Goal: Task Accomplishment & Management: Use online tool/utility

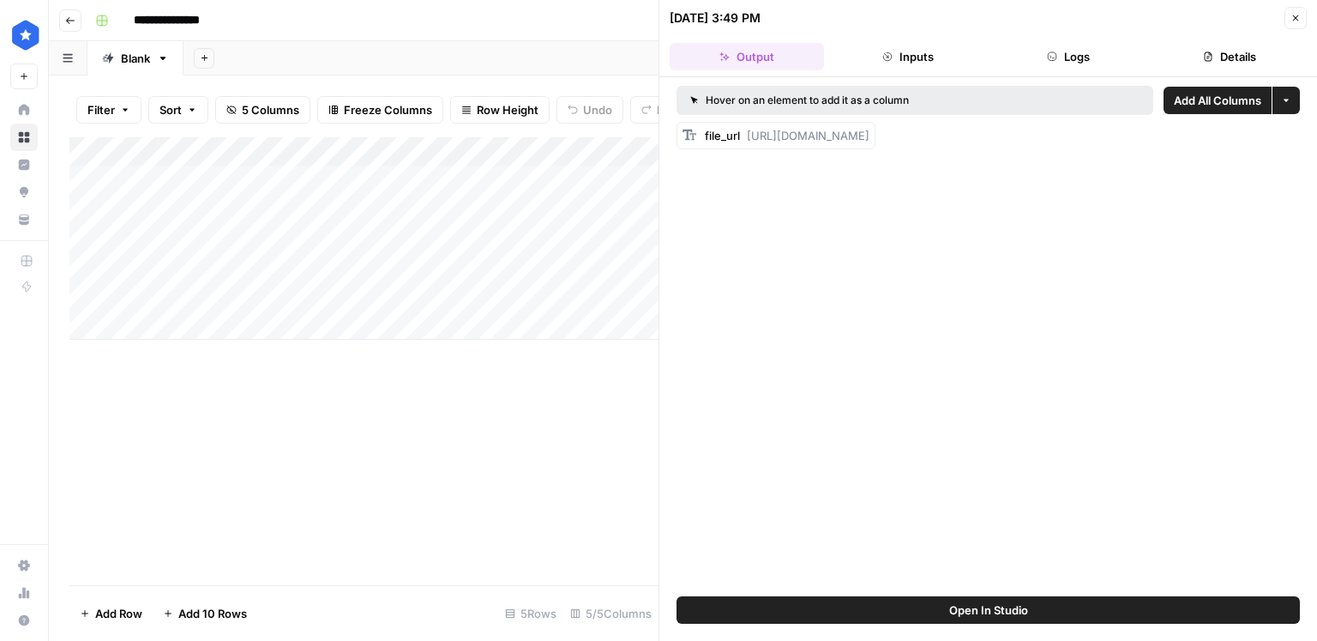
click at [1295, 17] on icon "button" at bounding box center [1296, 18] width 10 height 10
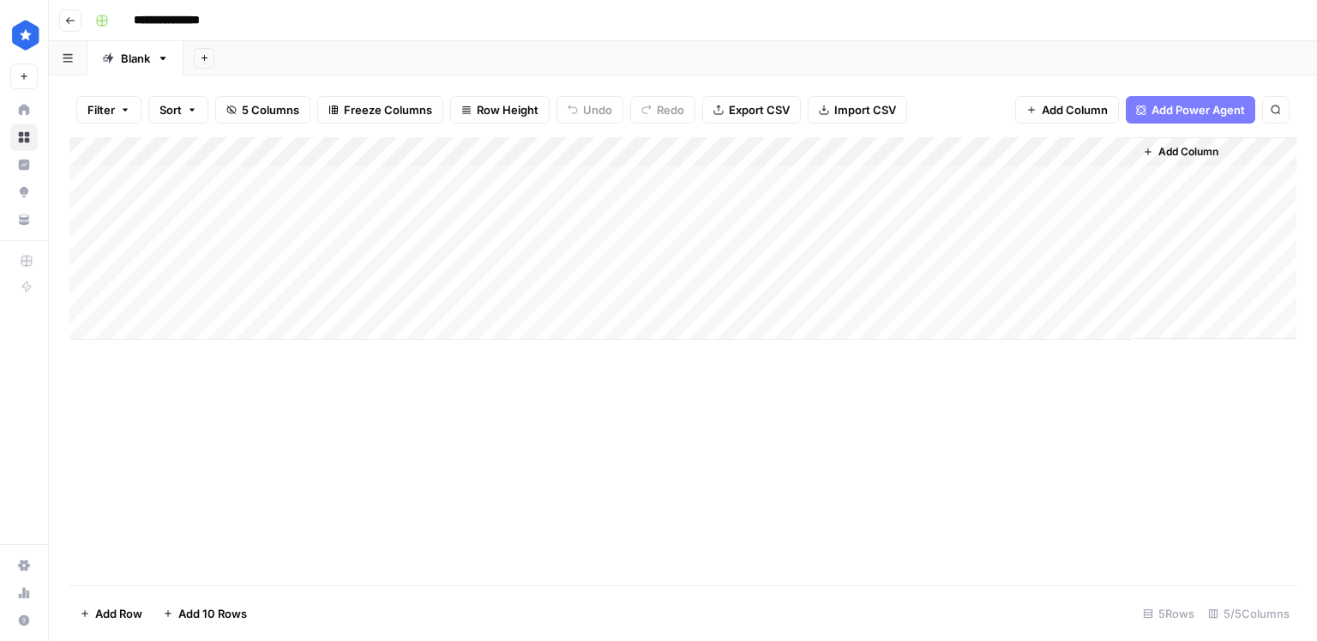
click at [198, 296] on div "Add Column" at bounding box center [682, 238] width 1227 height 202
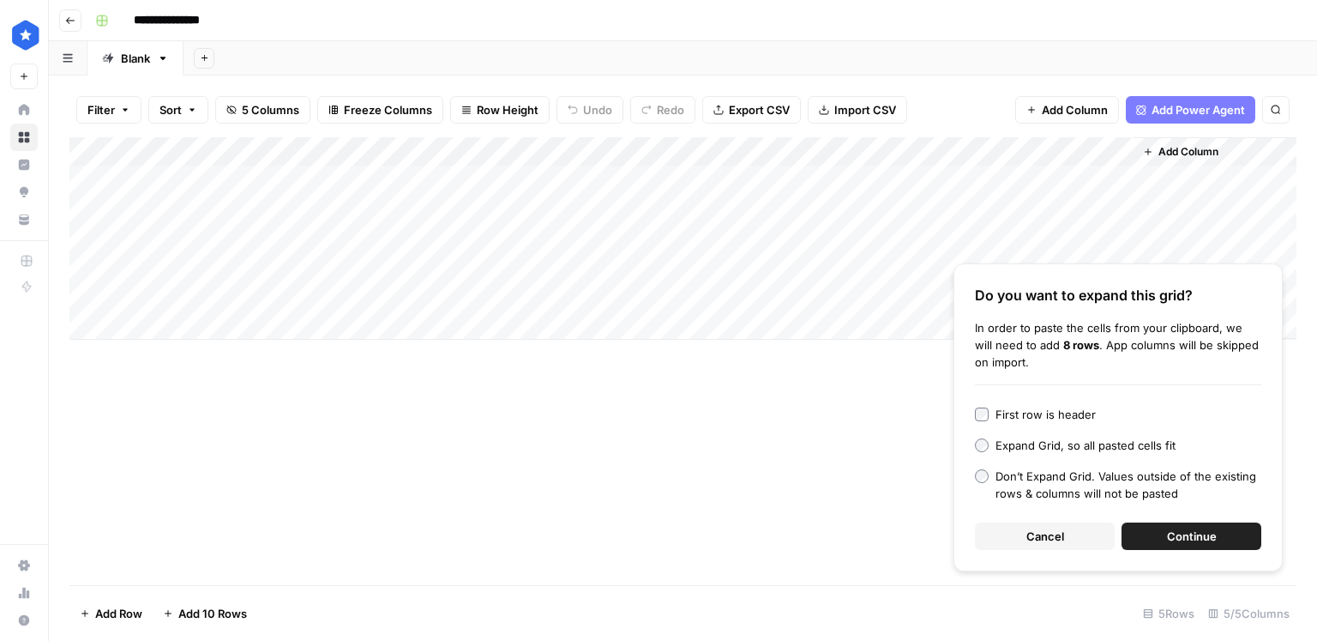
click at [1167, 527] on button "Continue" at bounding box center [1192, 535] width 140 height 27
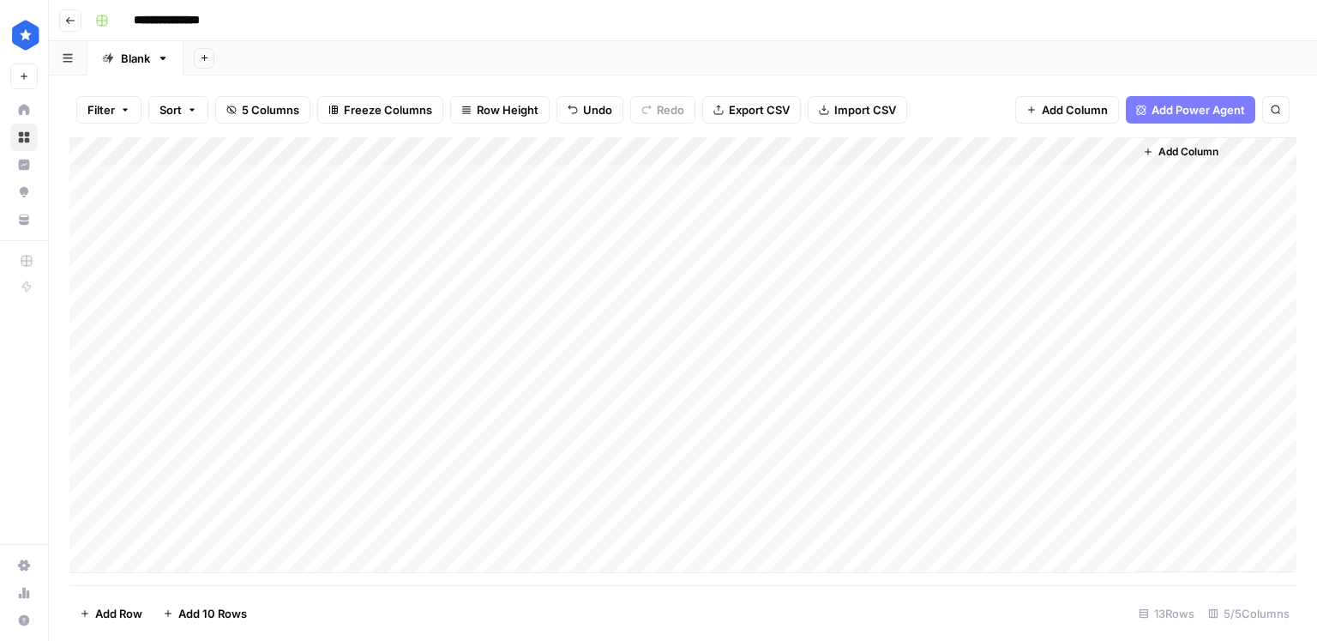
click at [438, 302] on div "Add Column" at bounding box center [682, 355] width 1227 height 436
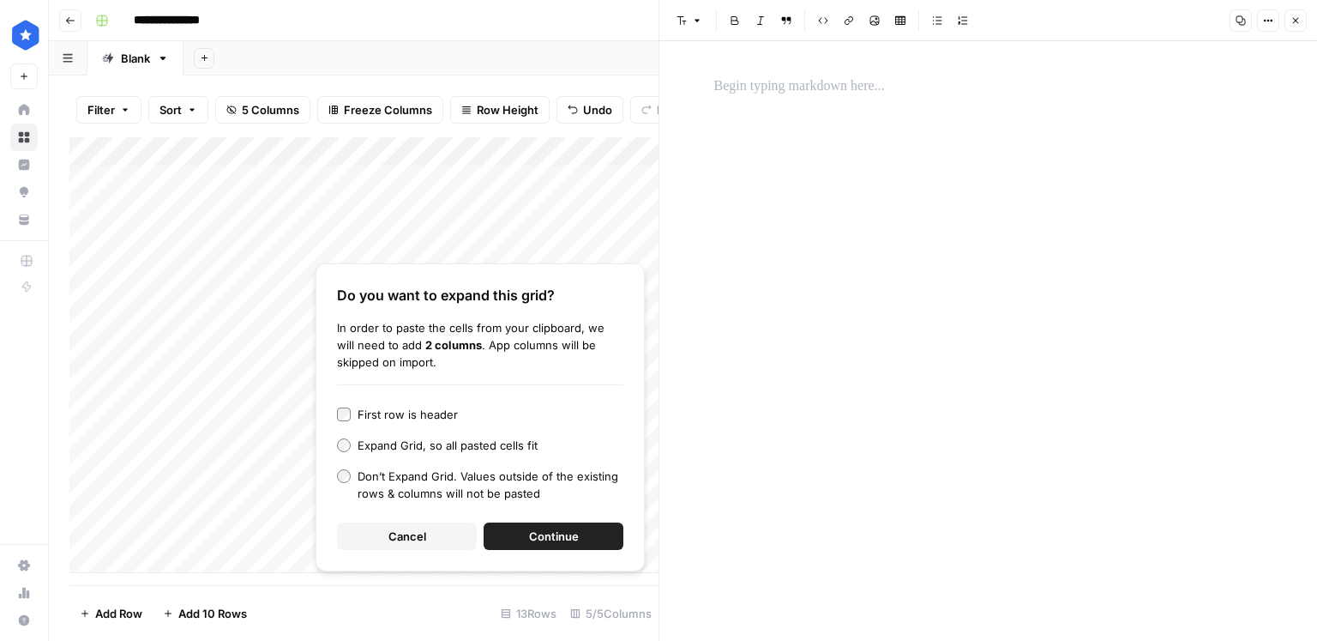
drag, startPoint x: 419, startPoint y: 532, endPoint x: 444, endPoint y: 523, distance: 26.3
click at [419, 532] on span "Cancel" at bounding box center [408, 536] width 38 height 17
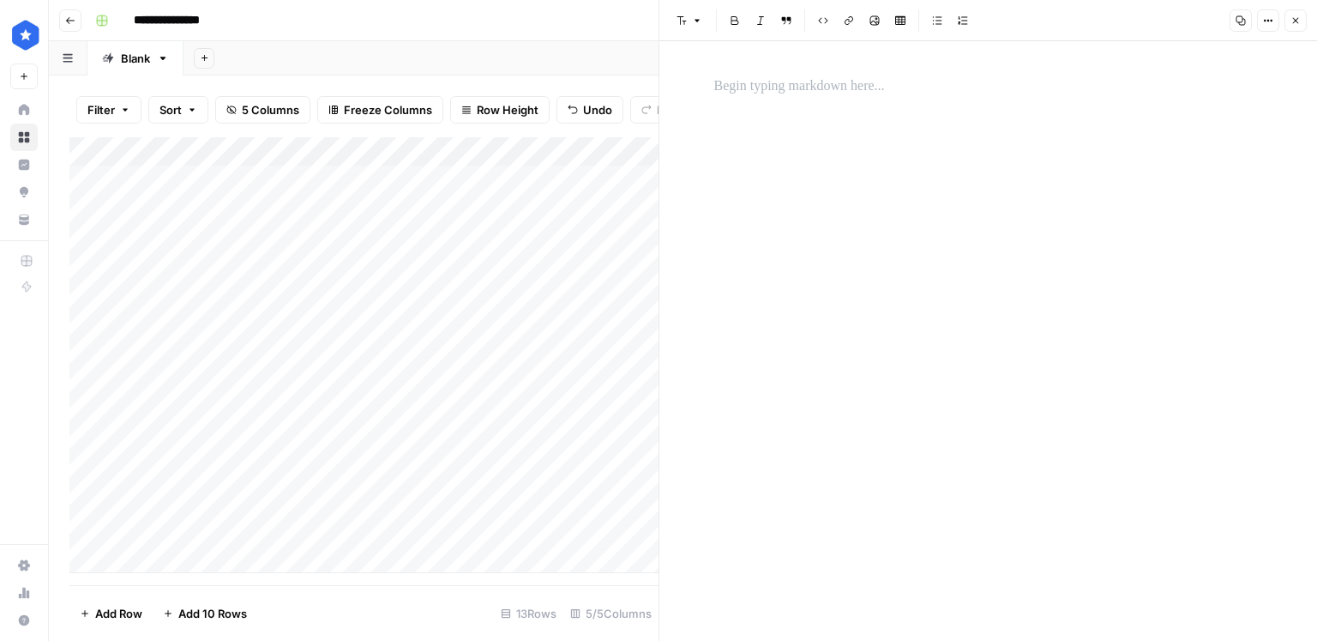
click at [836, 92] on p at bounding box center [989, 86] width 549 height 22
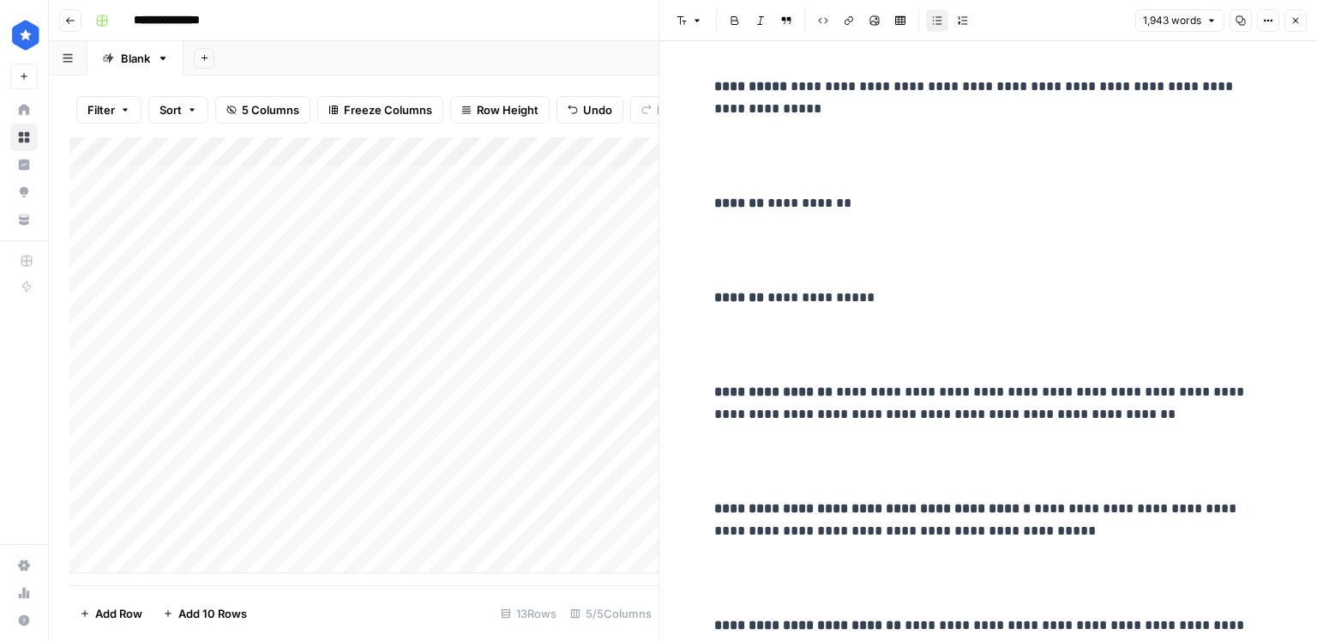
scroll to position [15771, 0]
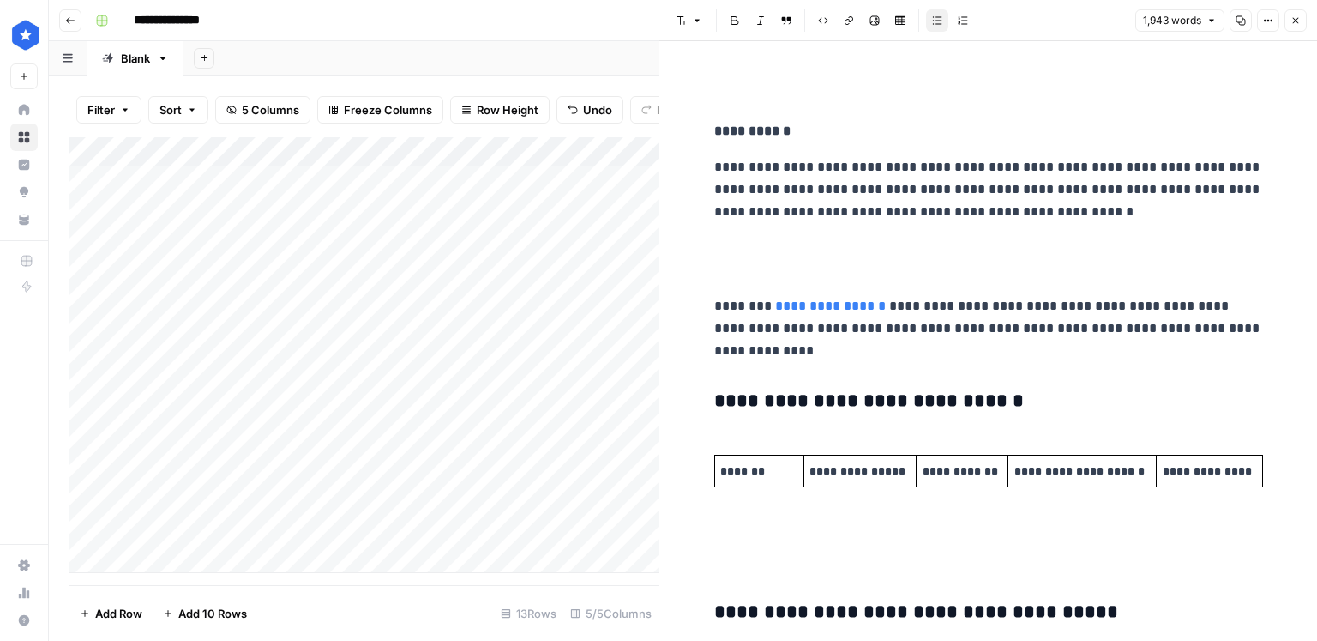
scroll to position [0, 0]
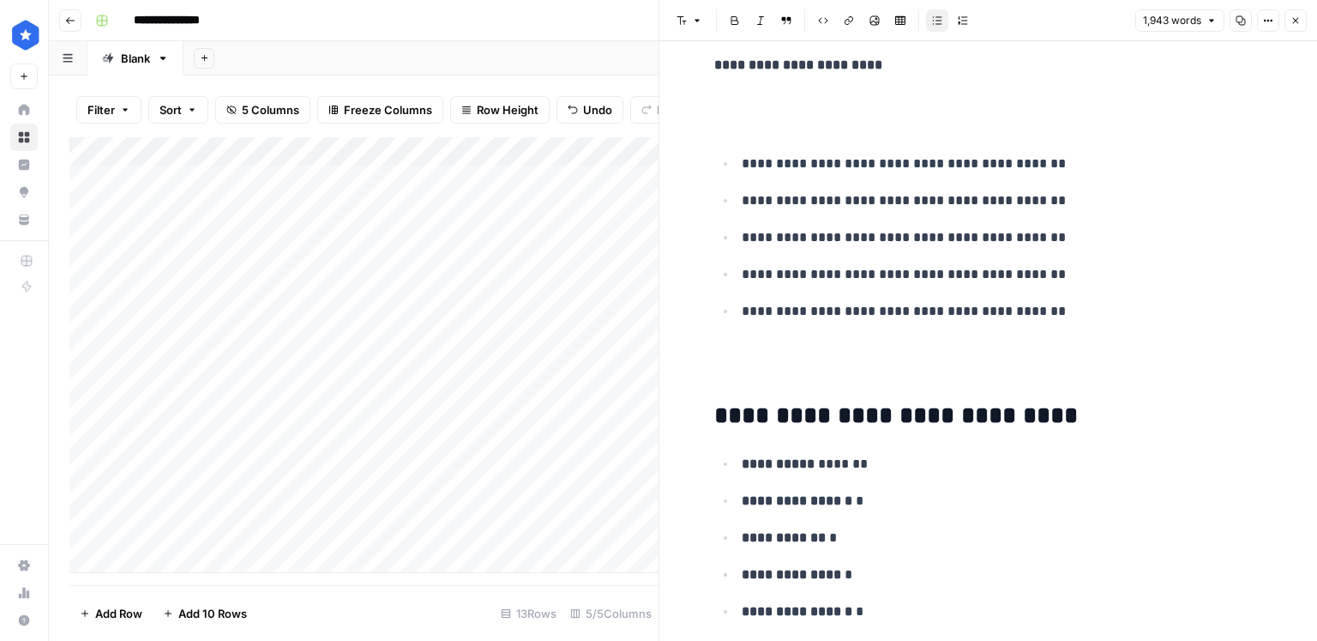
click at [1293, 24] on icon "button" at bounding box center [1296, 20] width 10 height 10
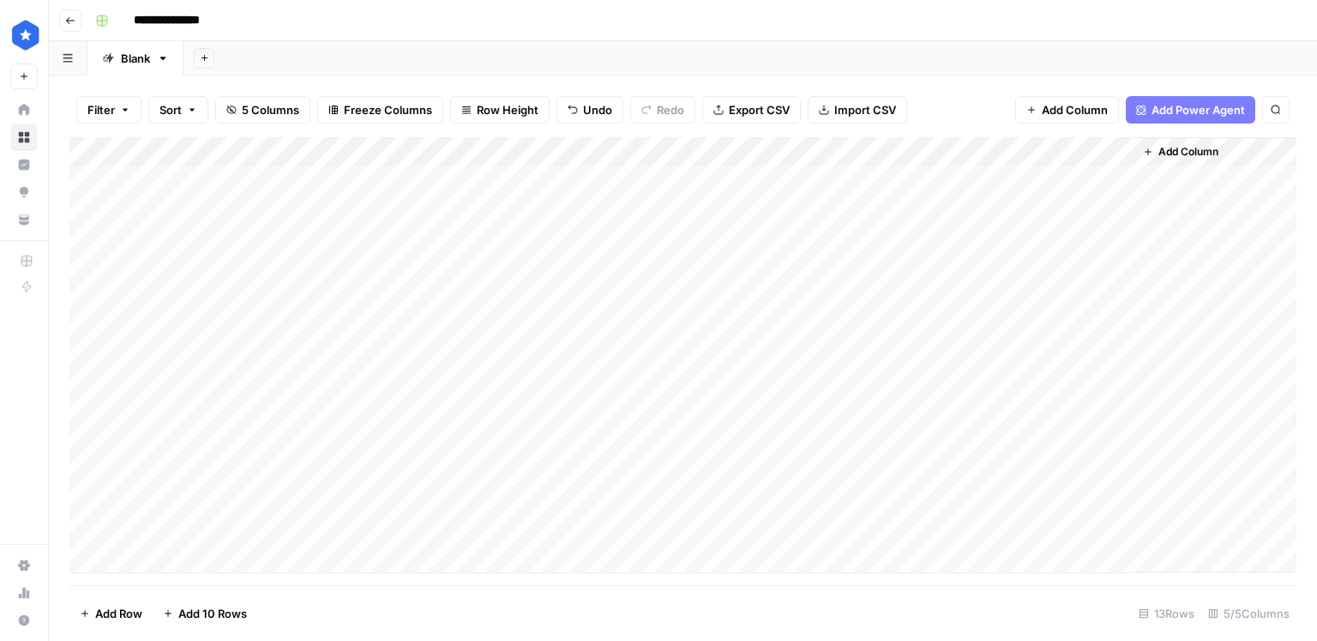
drag, startPoint x: 620, startPoint y: 309, endPoint x: 588, endPoint y: 522, distance: 215.2
click at [587, 522] on div "Add Column" at bounding box center [682, 355] width 1227 height 436
click at [721, 297] on div "Add Column" at bounding box center [682, 355] width 1227 height 436
click at [711, 327] on div "Add Column" at bounding box center [682, 355] width 1227 height 436
click at [708, 359] on div "Add Column" at bounding box center [682, 355] width 1227 height 436
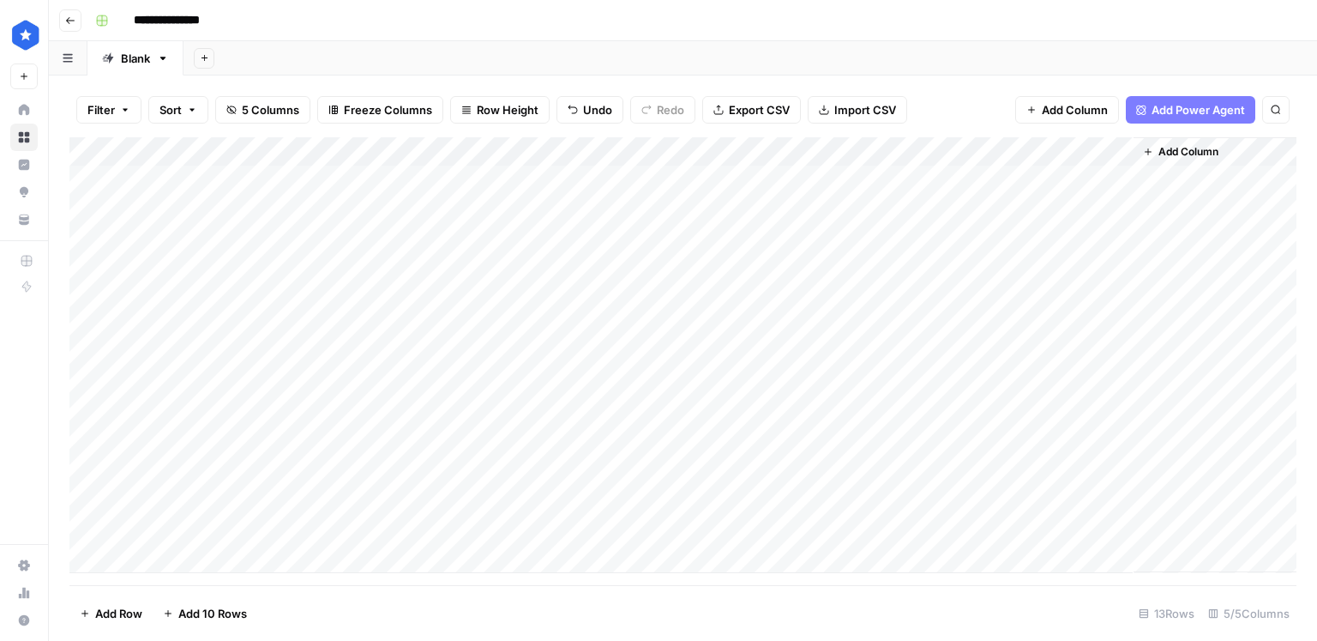
click at [932, 289] on div "Add Column" at bounding box center [682, 355] width 1227 height 436
click at [871, 270] on div "Add Column" at bounding box center [682, 355] width 1227 height 436
drag, startPoint x: 974, startPoint y: 279, endPoint x: 959, endPoint y: 275, distance: 15.8
click at [959, 275] on div "Add Column" at bounding box center [682, 355] width 1227 height 436
drag, startPoint x: 898, startPoint y: 353, endPoint x: 898, endPoint y: 276, distance: 76.3
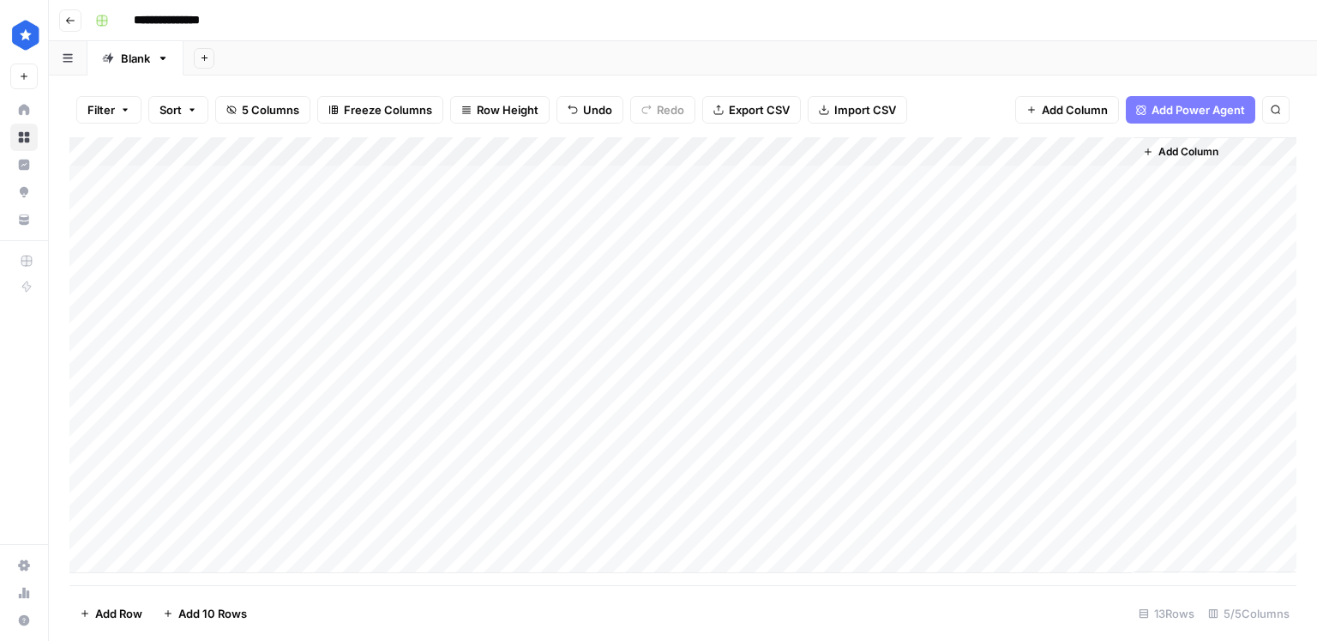
click at [898, 276] on div "Add Column" at bounding box center [682, 355] width 1227 height 436
click at [712, 382] on div "Add Column" at bounding box center [682, 355] width 1227 height 436
click at [713, 412] on div "Add Column" at bounding box center [682, 355] width 1227 height 436
click at [711, 436] on div "Add Column" at bounding box center [682, 355] width 1227 height 436
click at [711, 472] on div "Add Column" at bounding box center [682, 355] width 1227 height 436
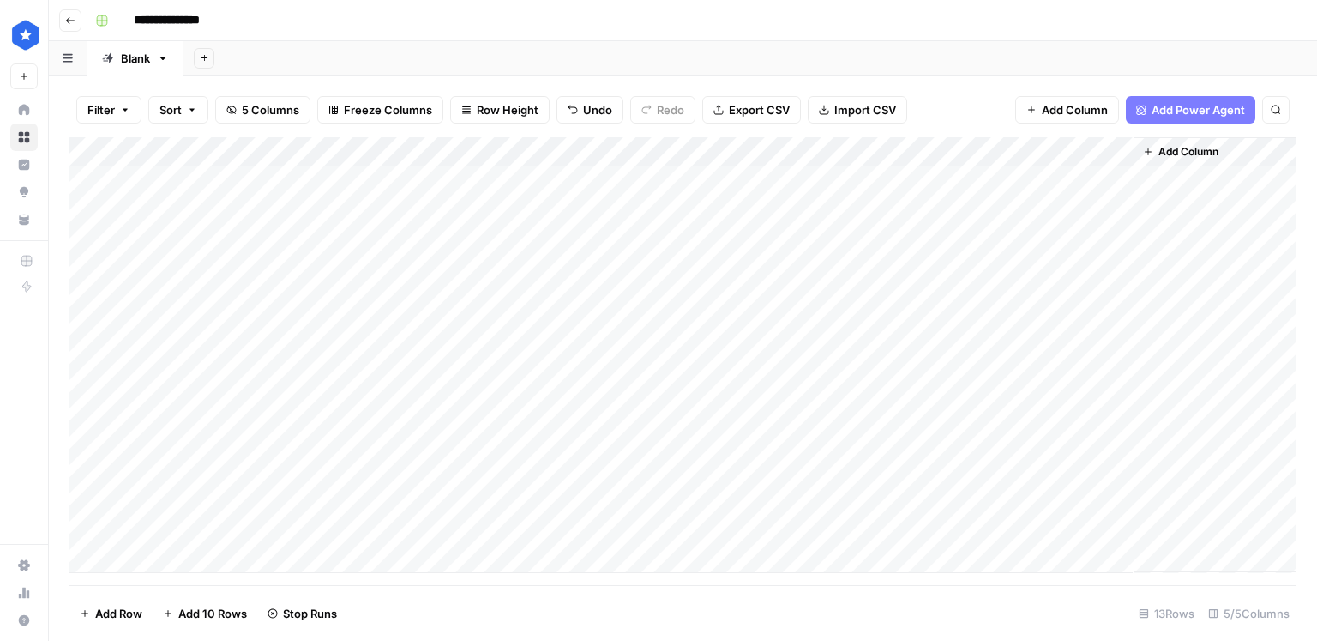
click at [719, 501] on div "Add Column" at bounding box center [682, 355] width 1227 height 436
click at [721, 531] on div "Add Column" at bounding box center [682, 355] width 1227 height 436
click at [964, 297] on div "Add Column" at bounding box center [682, 355] width 1227 height 436
click at [962, 322] on div "Add Column" at bounding box center [682, 355] width 1227 height 436
click at [964, 351] on div "Add Column" at bounding box center [682, 355] width 1227 height 436
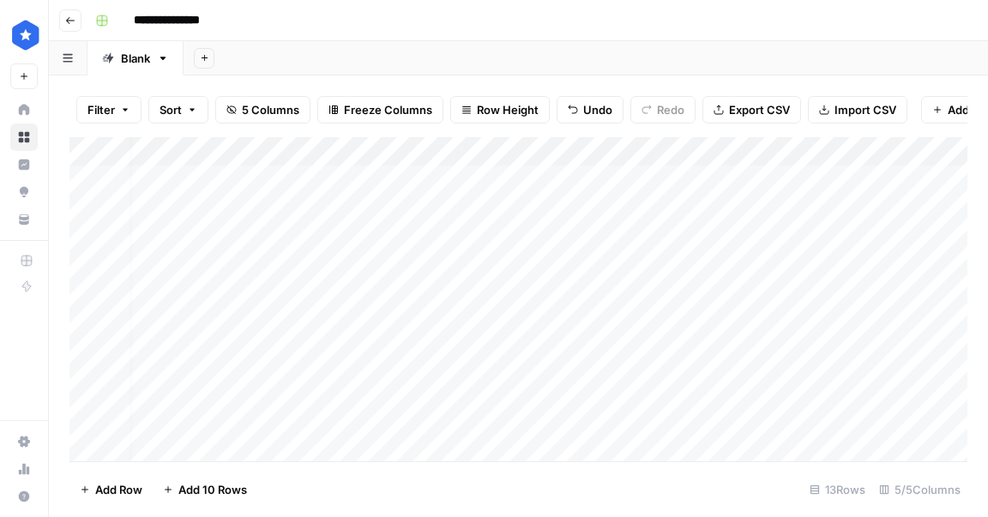
scroll to position [0, 19]
click at [594, 151] on div "Add Column" at bounding box center [518, 299] width 898 height 324
click at [605, 150] on div "Add Column" at bounding box center [518, 299] width 898 height 324
click at [744, 300] on div "Add Column" at bounding box center [518, 299] width 898 height 324
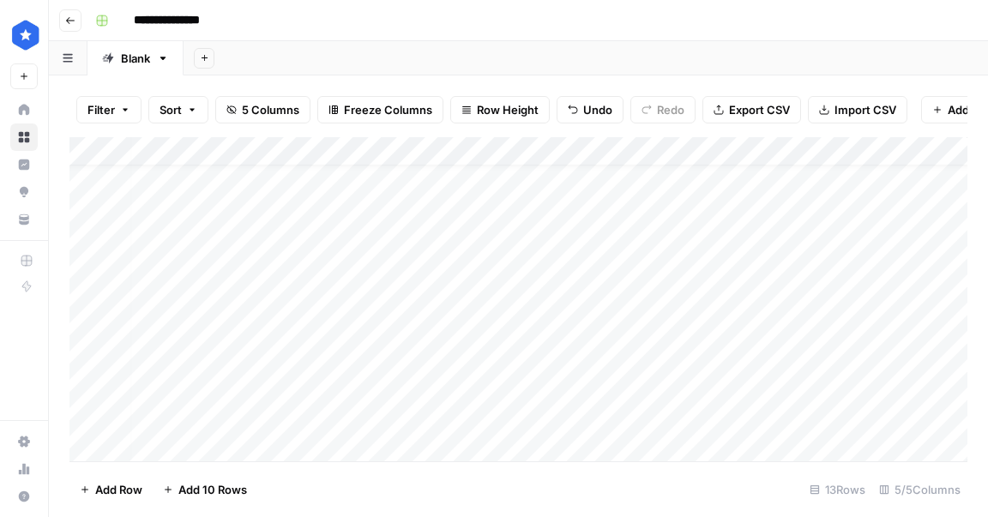
click at [732, 329] on div "Add Column" at bounding box center [518, 299] width 898 height 324
click at [688, 300] on div "Add Column" at bounding box center [518, 299] width 898 height 324
click at [734, 263] on div "Add Column" at bounding box center [518, 299] width 898 height 324
click at [733, 361] on div "Add Column" at bounding box center [518, 299] width 898 height 324
click at [701, 385] on div "Add Column" at bounding box center [518, 299] width 898 height 324
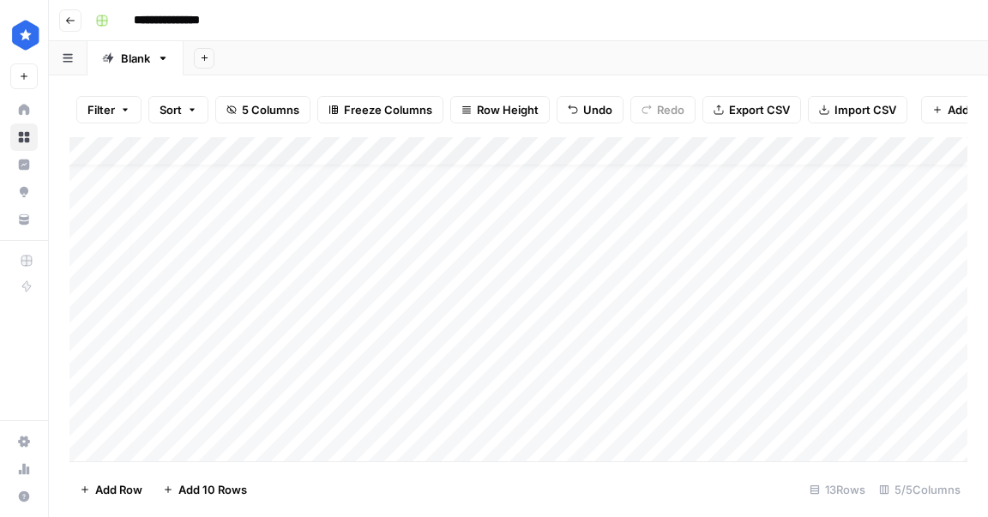
click at [485, 401] on div "Add Column" at bounding box center [518, 299] width 898 height 324
click at [729, 359] on div "Add Column" at bounding box center [518, 299] width 898 height 324
click at [747, 389] on div "Add Column" at bounding box center [518, 299] width 898 height 324
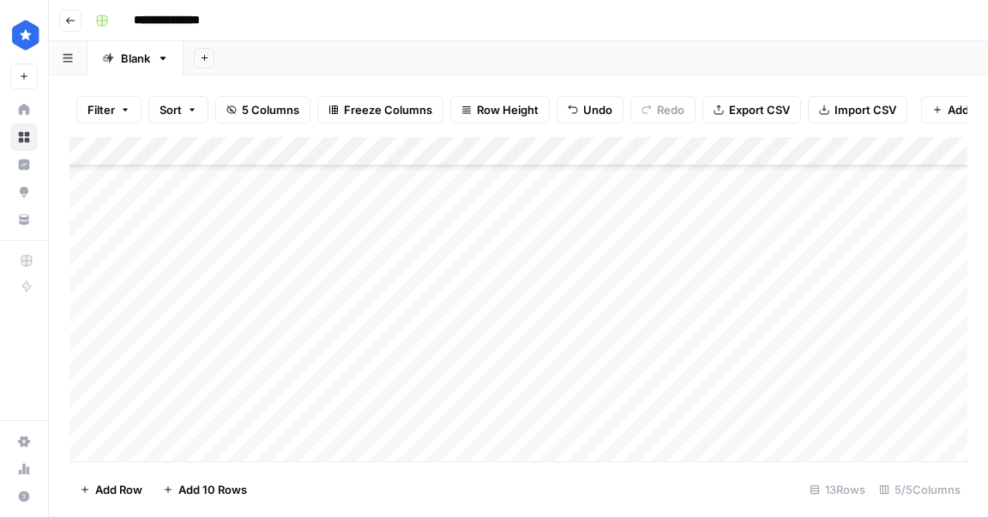
click at [189, 443] on div "Add Column" at bounding box center [518, 299] width 898 height 324
click at [421, 423] on div "Add Column" at bounding box center [518, 299] width 898 height 324
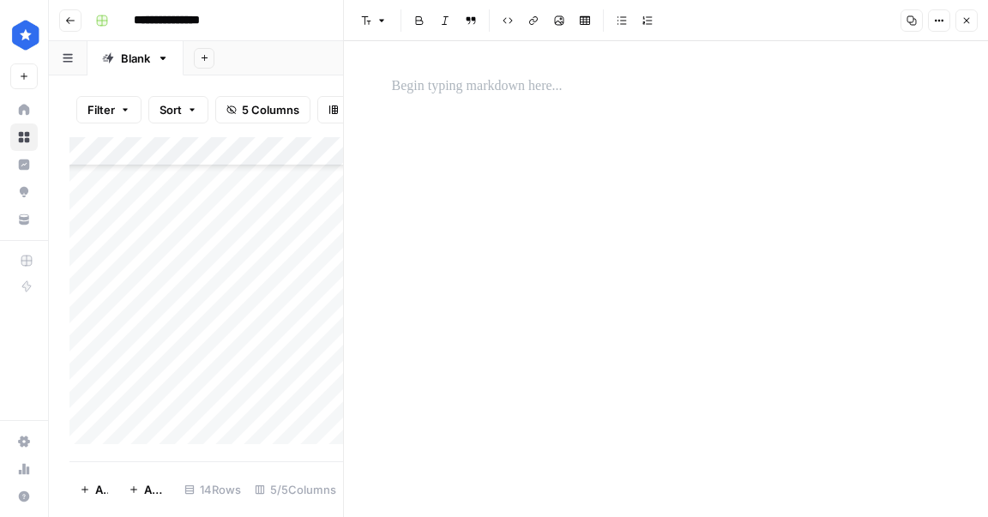
click at [487, 96] on p at bounding box center [666, 86] width 549 height 22
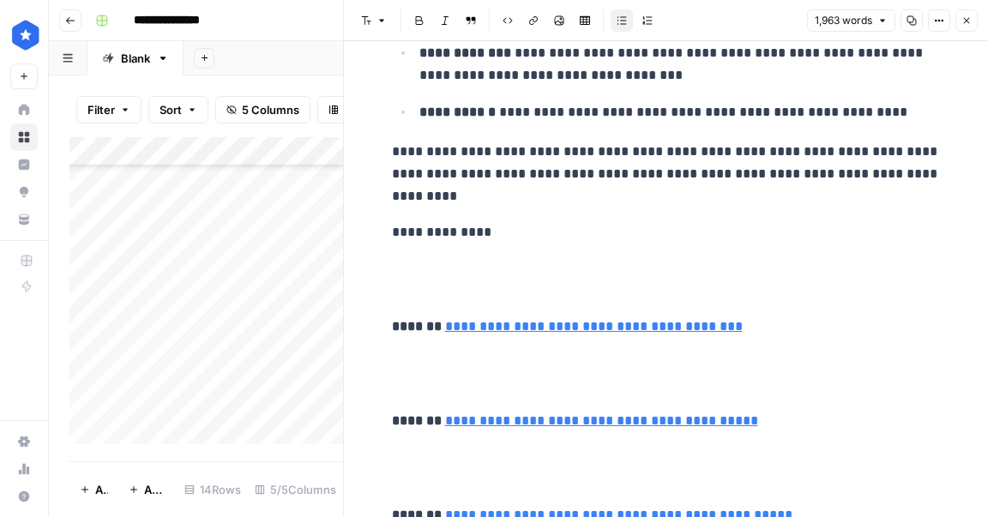
scroll to position [13171, 0]
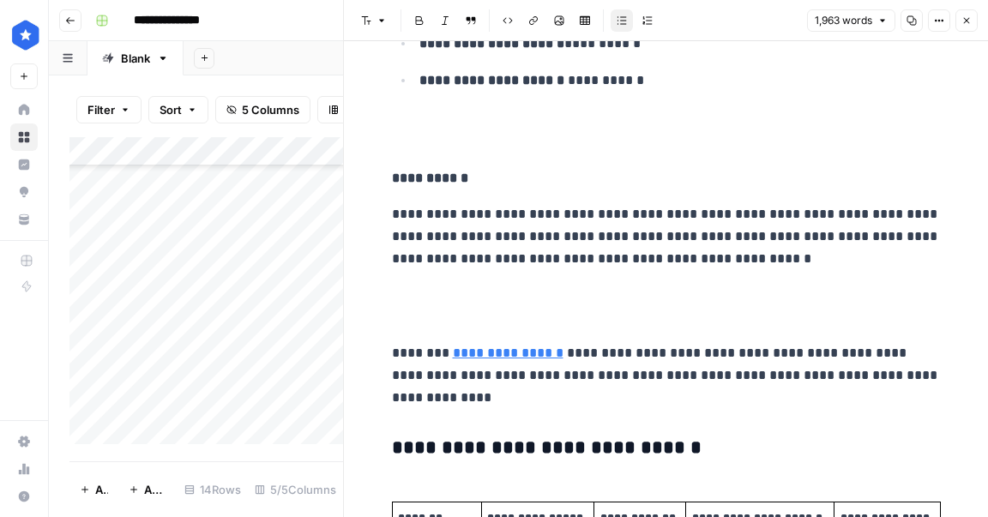
scroll to position [1040, 0]
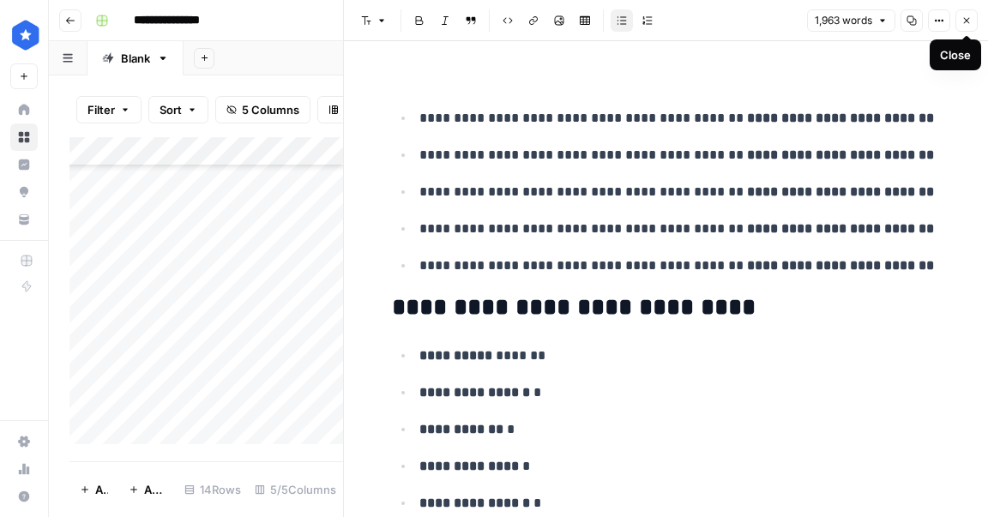
click at [970, 28] on button "Close" at bounding box center [967, 20] width 22 height 22
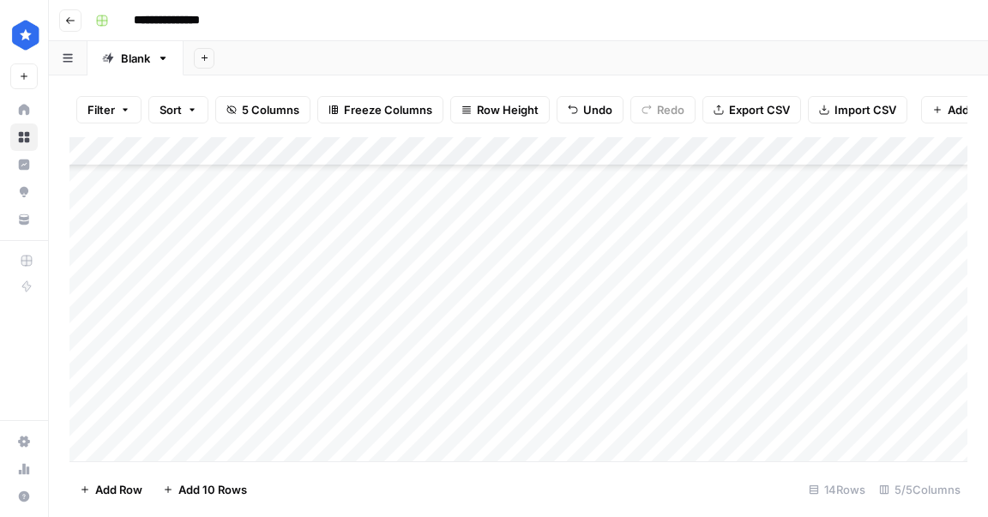
click at [251, 420] on div "Add Column" at bounding box center [518, 299] width 898 height 324
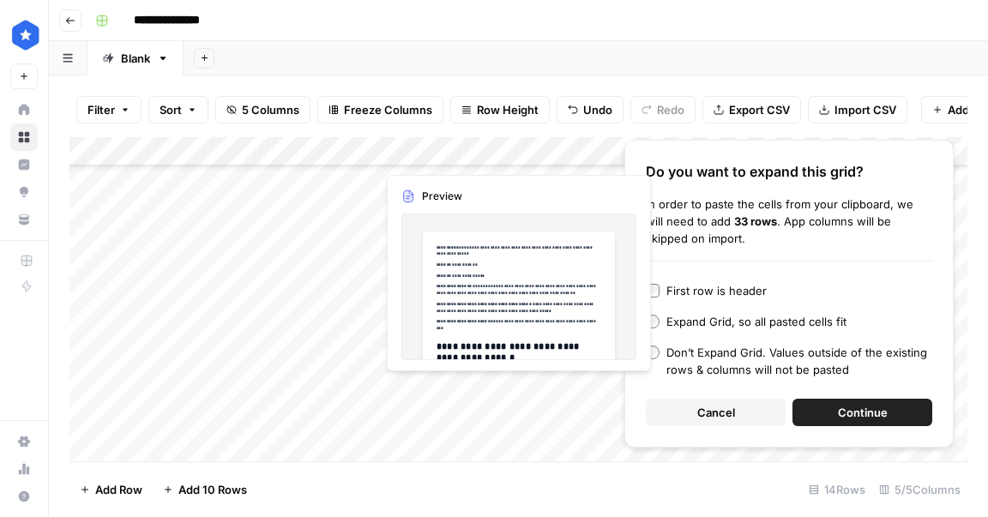
click at [817, 407] on button "Continue" at bounding box center [863, 412] width 140 height 27
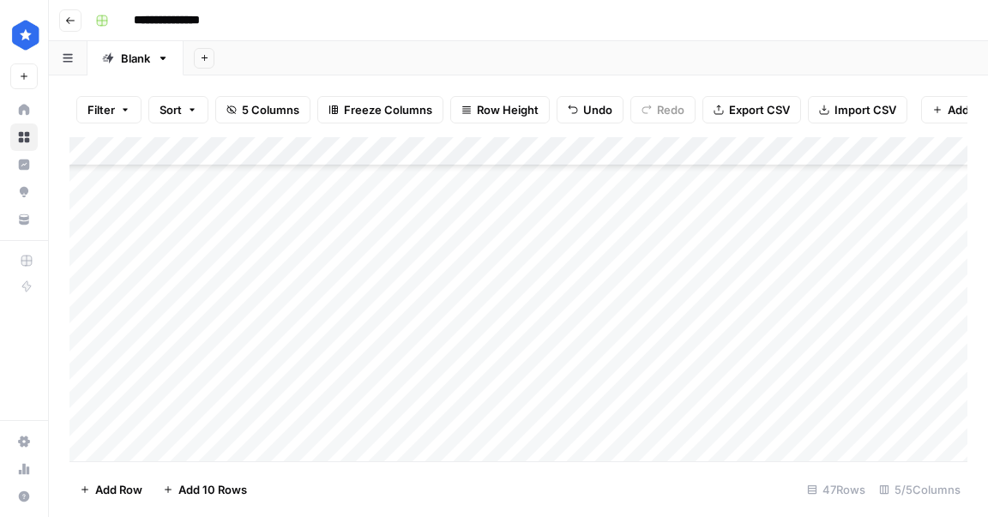
click at [298, 217] on div "Add Column" at bounding box center [518, 299] width 898 height 324
click at [277, 233] on div "Add Column" at bounding box center [518, 299] width 898 height 324
click at [216, 267] on div "Add Column" at bounding box center [518, 299] width 898 height 324
click at [474, 291] on div "Add Column" at bounding box center [518, 299] width 898 height 324
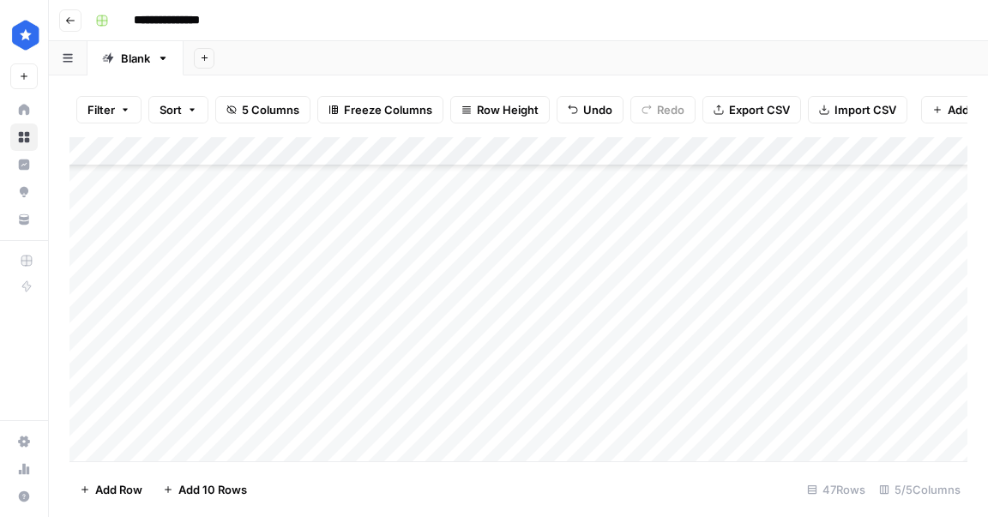
scroll to position [179, 0]
click at [610, 380] on div "Add Column" at bounding box center [518, 299] width 898 height 324
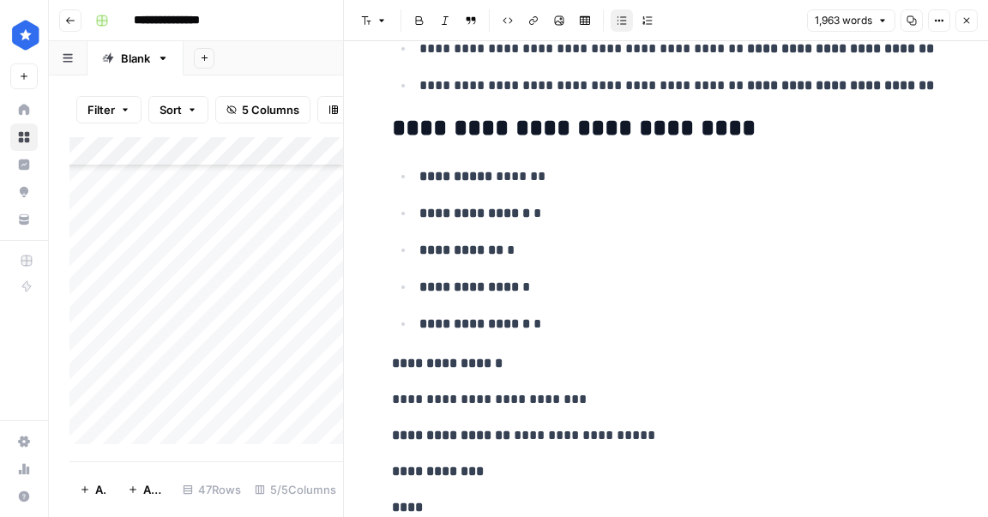
scroll to position [2039, 0]
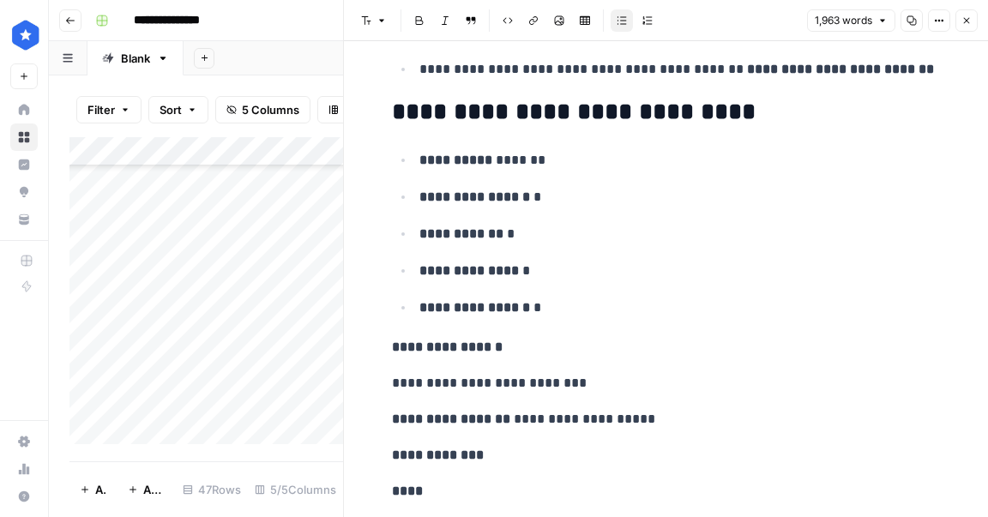
drag, startPoint x: 967, startPoint y: 27, endPoint x: 798, endPoint y: 134, distance: 199.7
click at [967, 27] on button "Close" at bounding box center [967, 20] width 22 height 22
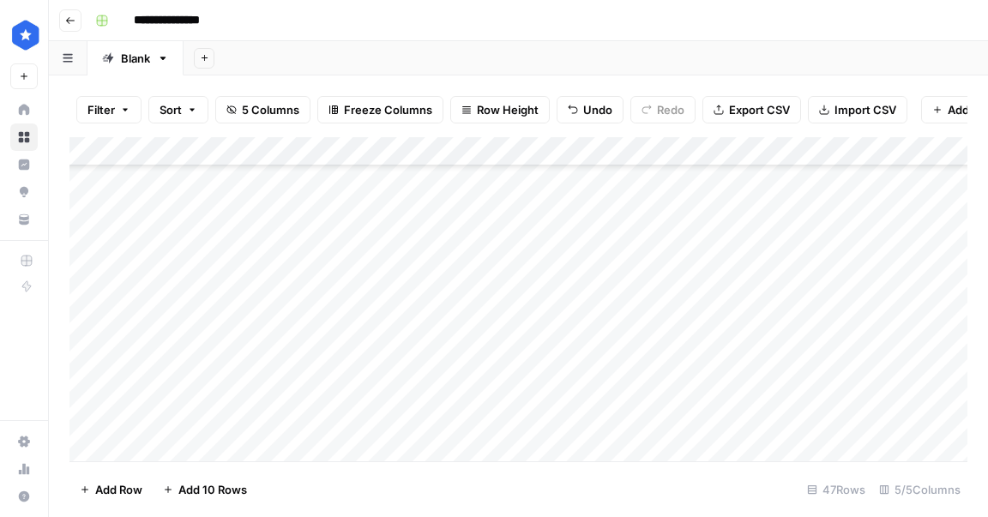
click at [711, 377] on div "Add Column" at bounding box center [518, 299] width 898 height 324
click at [954, 284] on div "Add Column" at bounding box center [518, 299] width 898 height 324
click at [717, 313] on div "Add Column" at bounding box center [518, 299] width 898 height 324
click at [719, 339] on div "Add Column" at bounding box center [518, 299] width 898 height 324
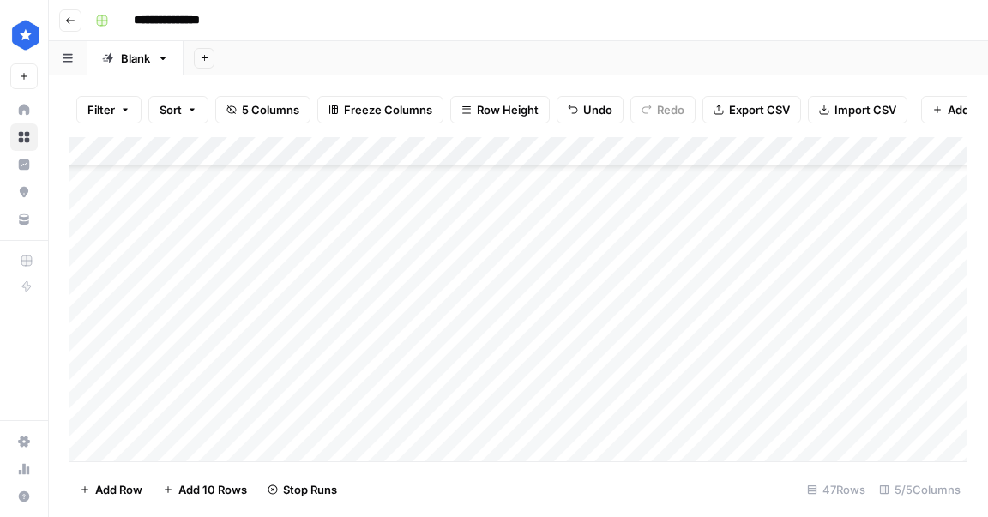
click at [719, 368] on div "Add Column" at bounding box center [518, 299] width 898 height 324
click at [808, 310] on div "Add Column" at bounding box center [518, 299] width 898 height 324
click at [807, 336] on div "Add Column" at bounding box center [518, 299] width 898 height 324
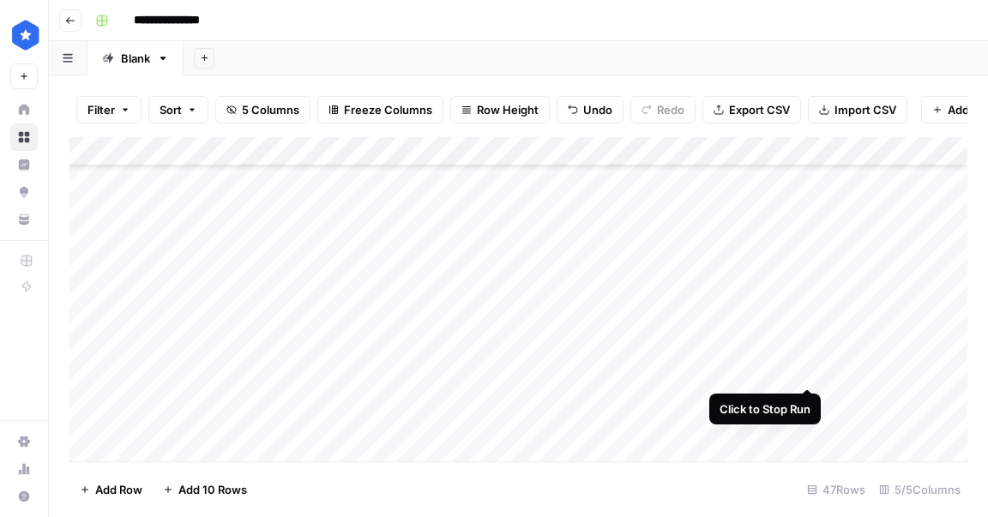
drag, startPoint x: 809, startPoint y: 369, endPoint x: 749, endPoint y: 348, distance: 63.5
click at [809, 369] on div "Add Column" at bounding box center [518, 299] width 898 height 324
click at [587, 274] on div "Add Column" at bounding box center [518, 299] width 898 height 324
drag, startPoint x: 620, startPoint y: 293, endPoint x: 602, endPoint y: 361, distance: 70.1
click at [602, 361] on div "Add Column" at bounding box center [518, 299] width 898 height 324
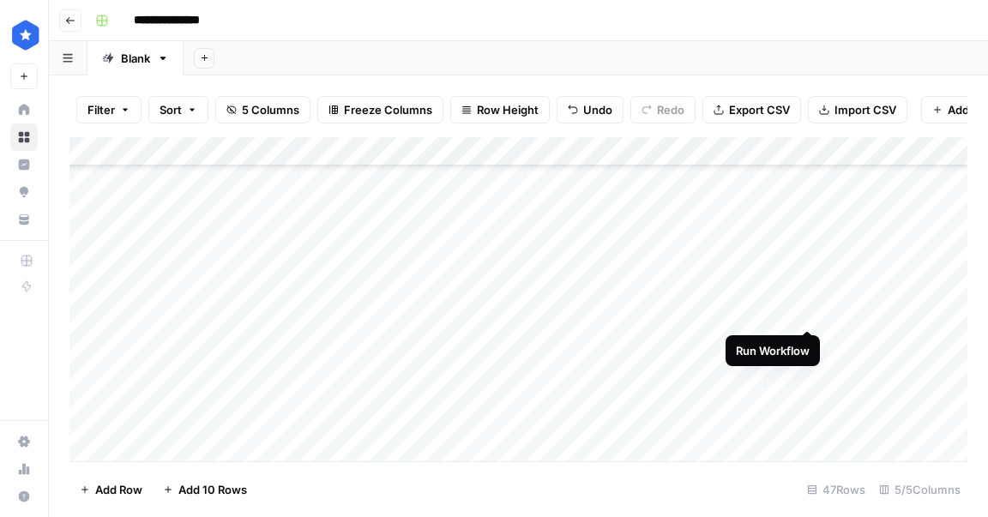
click at [809, 311] on div "Add Column" at bounding box center [518, 299] width 898 height 324
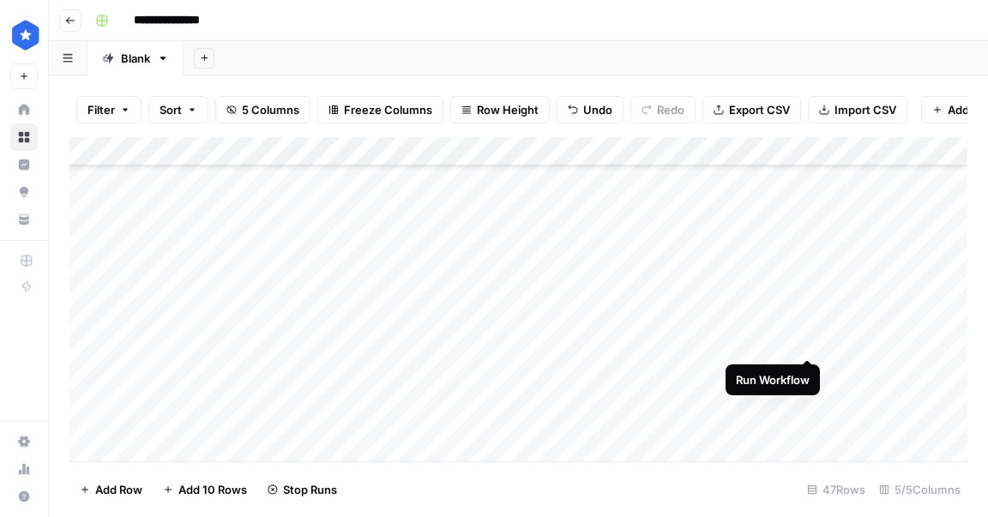
click at [809, 336] on div "Add Column" at bounding box center [518, 299] width 898 height 324
click at [809, 371] on div "Add Column" at bounding box center [518, 299] width 898 height 324
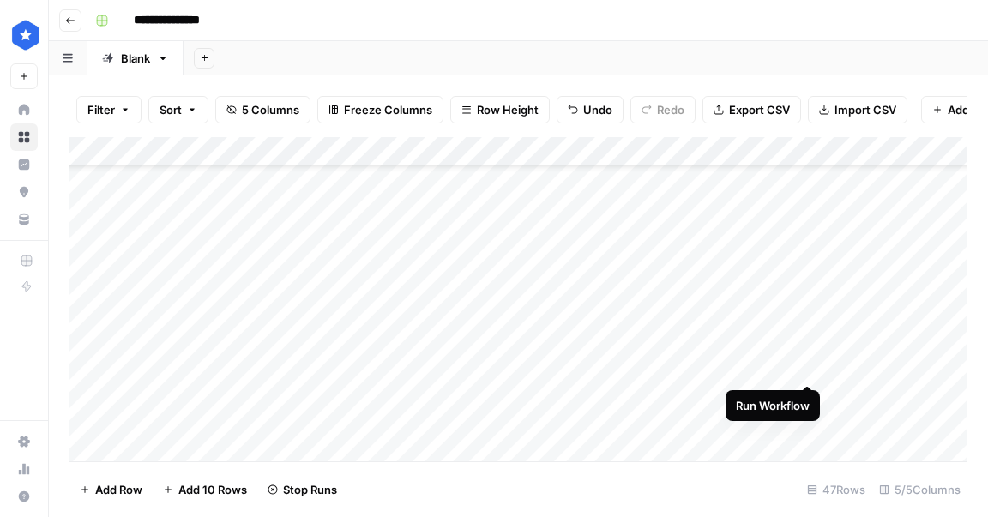
scroll to position [278, 0]
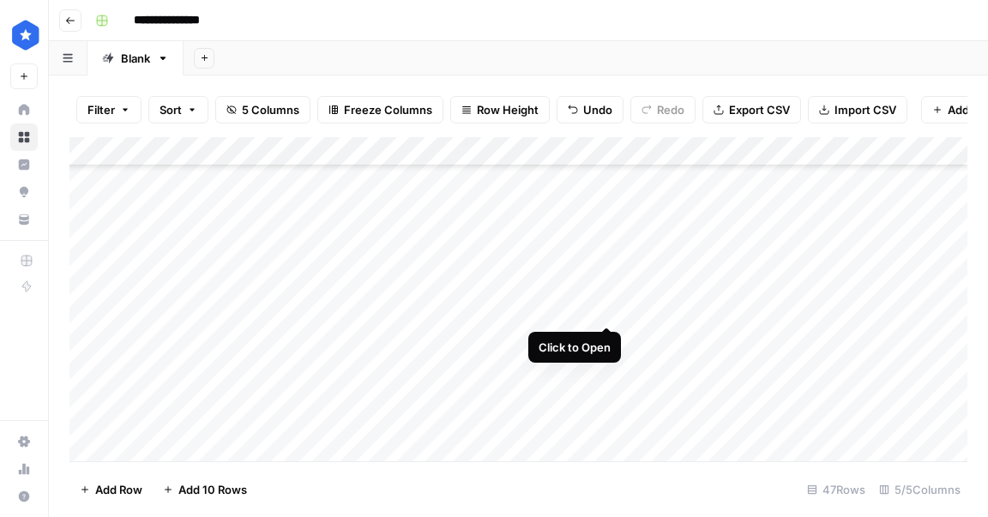
click at [606, 308] on div "Add Column" at bounding box center [518, 299] width 898 height 324
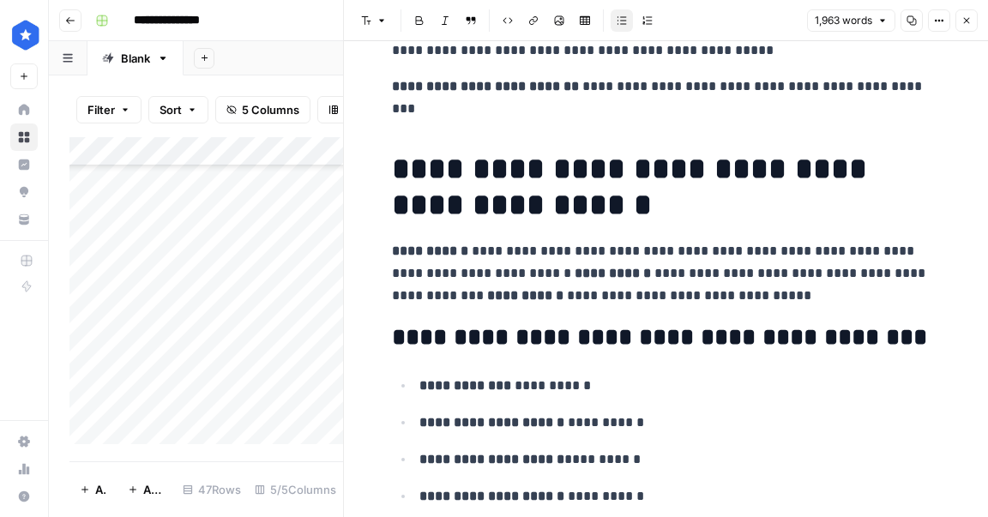
scroll to position [301, 0]
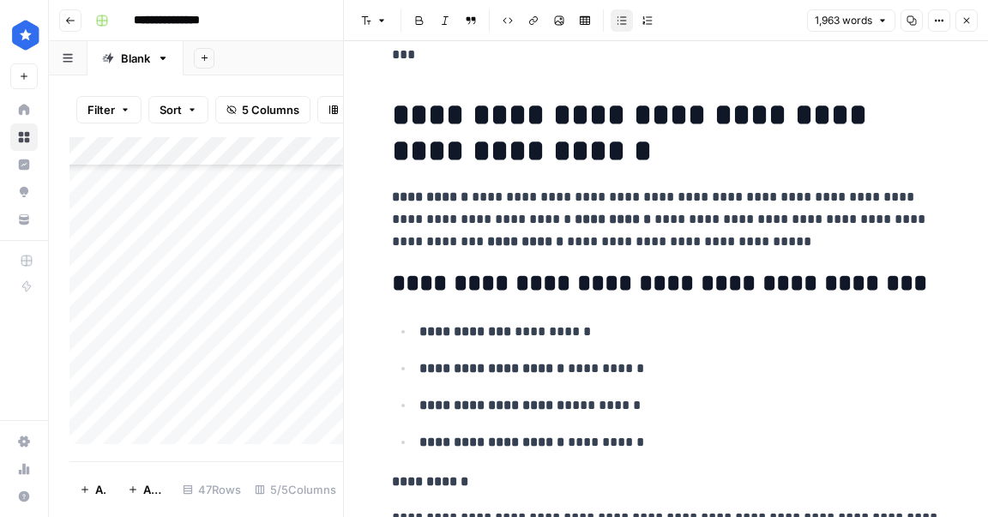
click at [964, 24] on icon "button" at bounding box center [967, 20] width 10 height 10
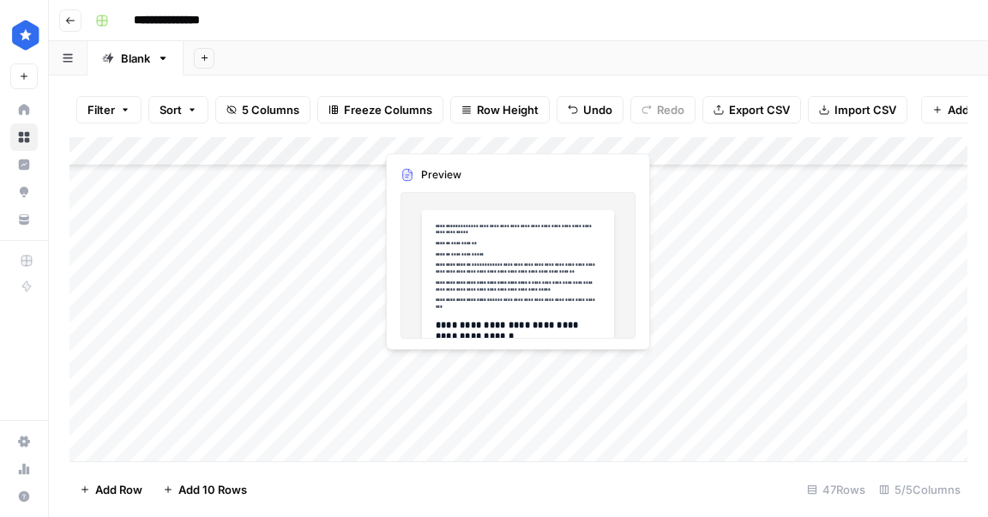
click at [608, 365] on div "Add Column" at bounding box center [518, 299] width 898 height 324
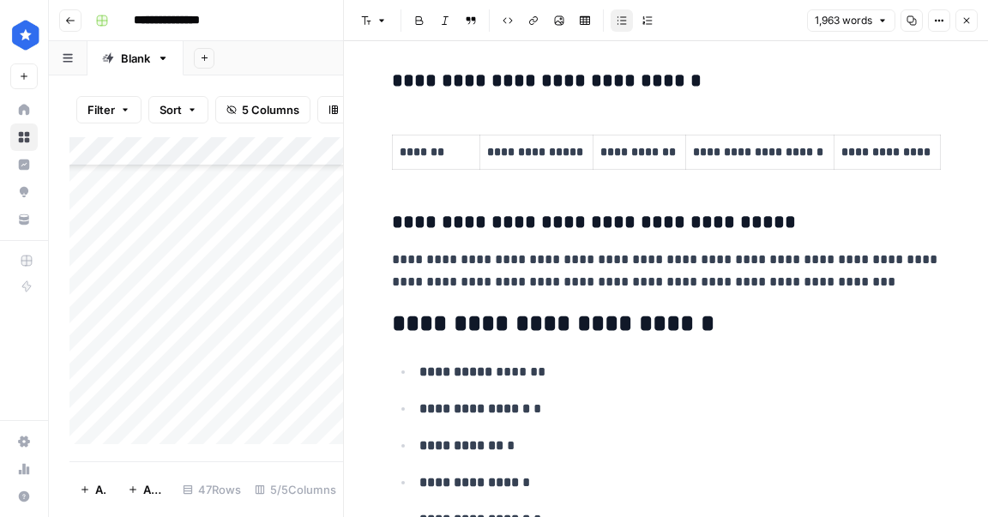
scroll to position [926, 0]
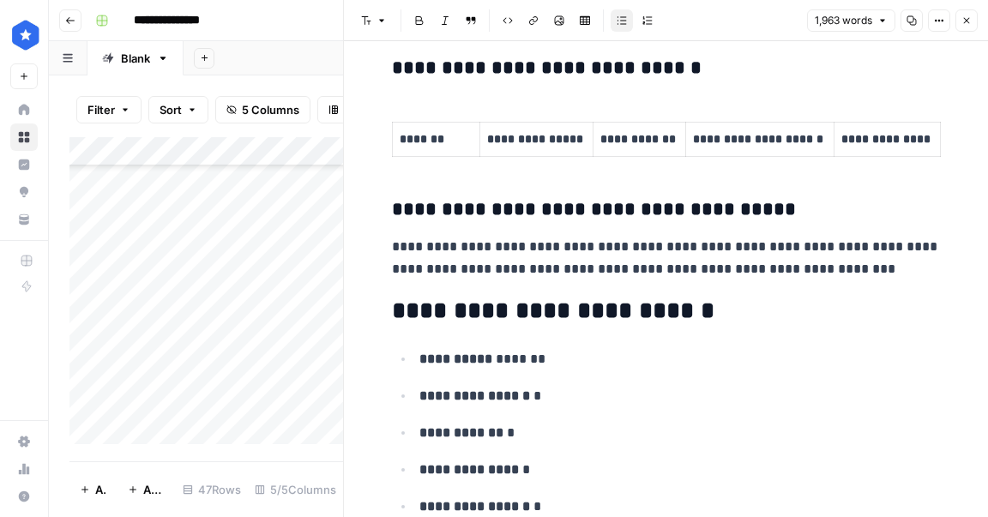
click at [968, 24] on icon "button" at bounding box center [967, 20] width 10 height 10
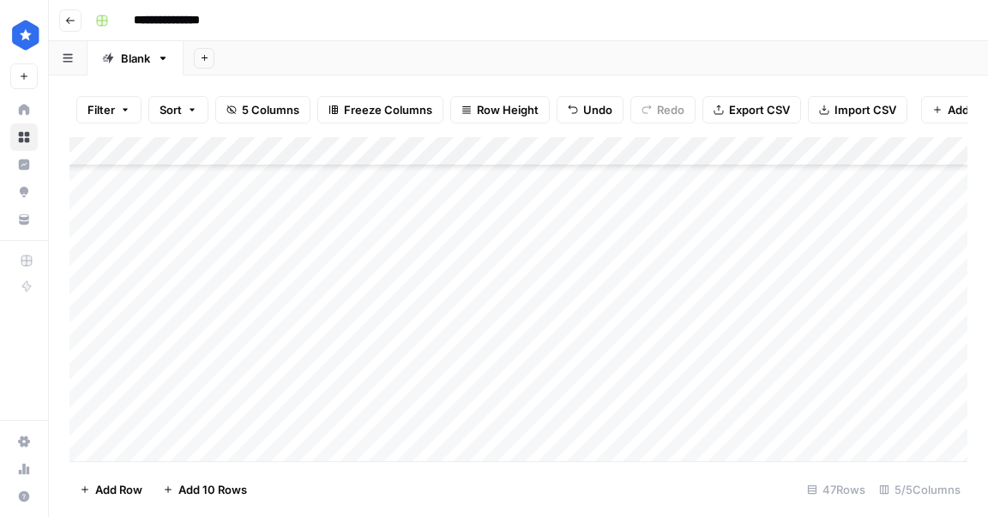
scroll to position [325, 0]
drag, startPoint x: 621, startPoint y: 333, endPoint x: 601, endPoint y: 379, distance: 50.3
click at [601, 379] on div "Add Column" at bounding box center [518, 299] width 898 height 324
click at [717, 349] on div "Add Column" at bounding box center [518, 299] width 898 height 324
click at [716, 377] on div "Add Column" at bounding box center [518, 299] width 898 height 324
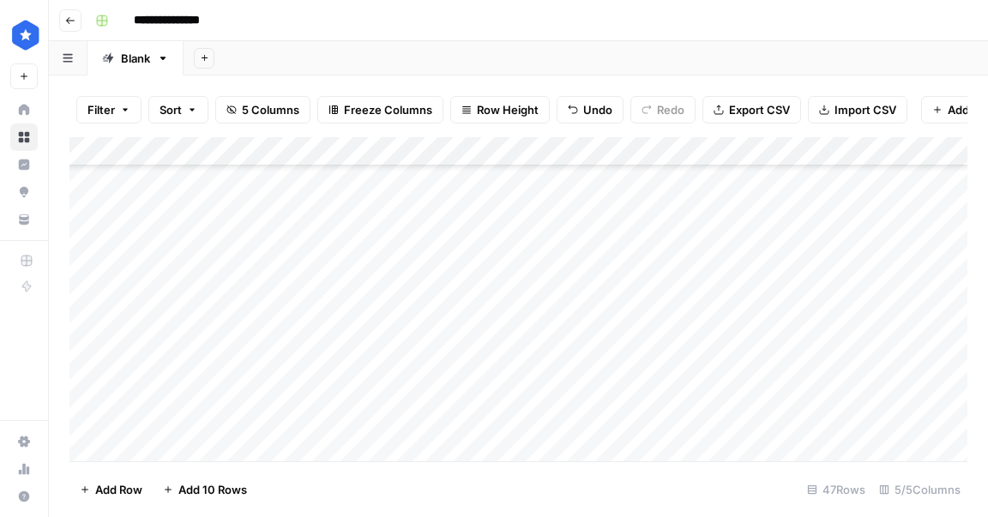
scroll to position [422, 0]
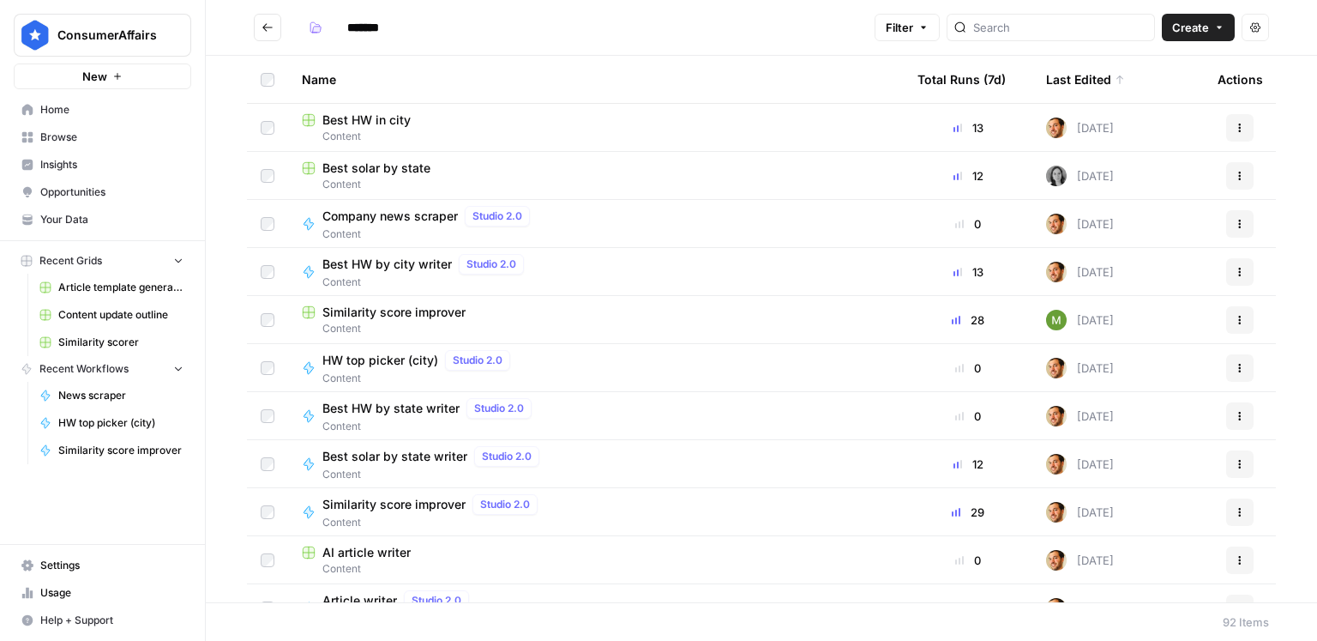
click at [96, 210] on link "Your Data" at bounding box center [103, 219] width 178 height 27
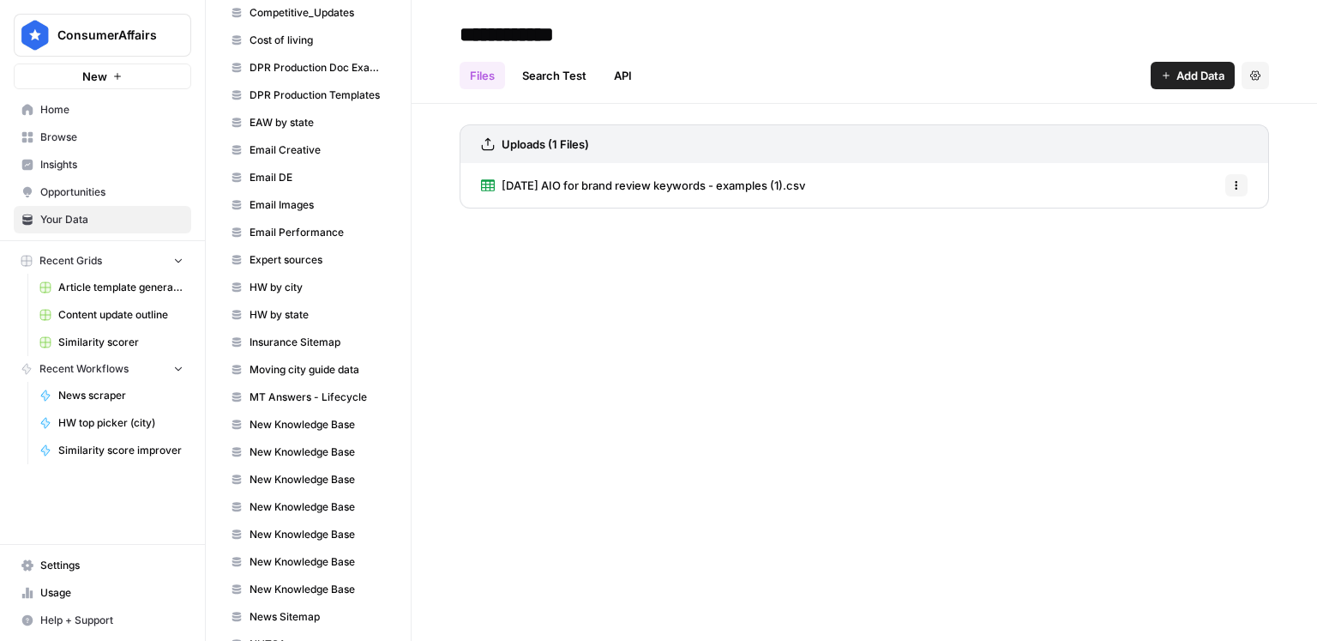
scroll to position [319, 0]
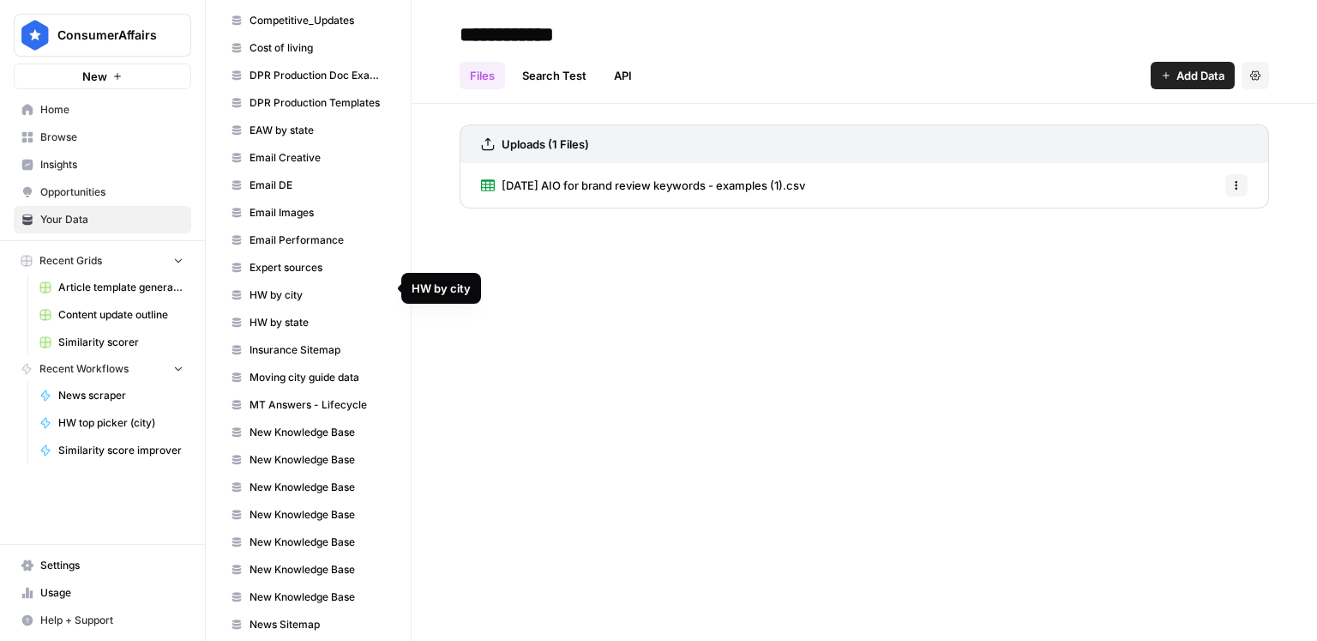
click at [327, 288] on span "HW by city" at bounding box center [318, 294] width 136 height 15
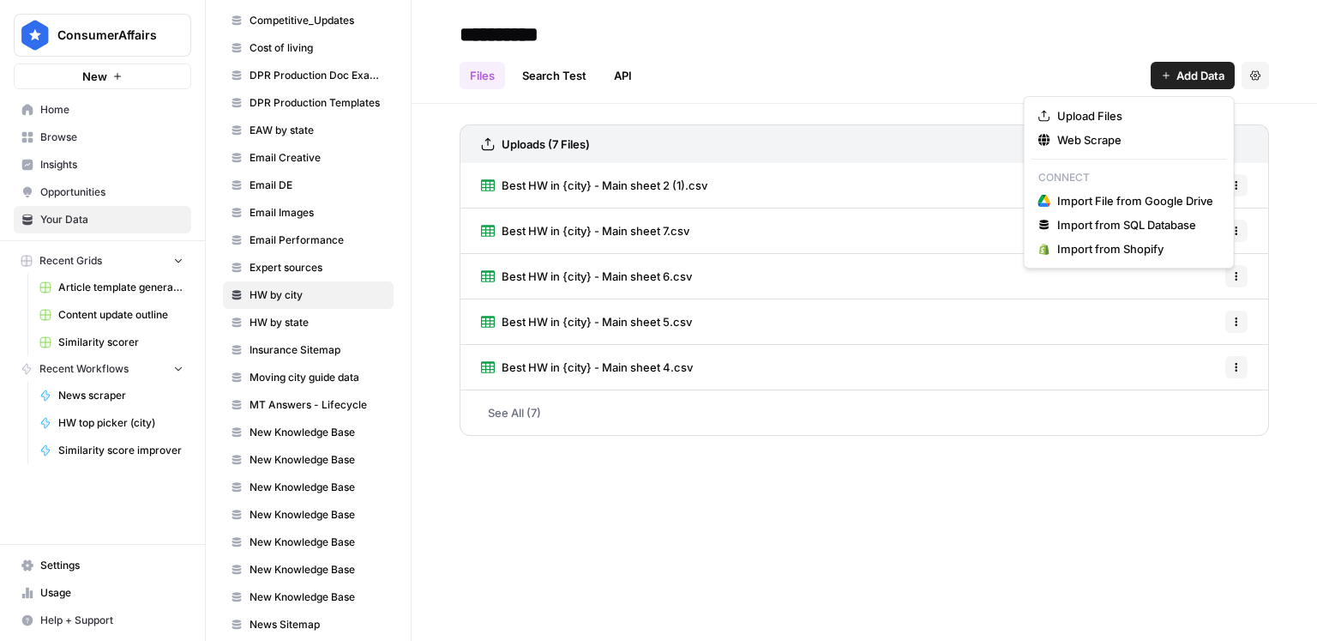
click at [1210, 79] on span "Add Data" at bounding box center [1201, 75] width 48 height 17
click at [1169, 110] on span "Upload Files" at bounding box center [1136, 115] width 156 height 17
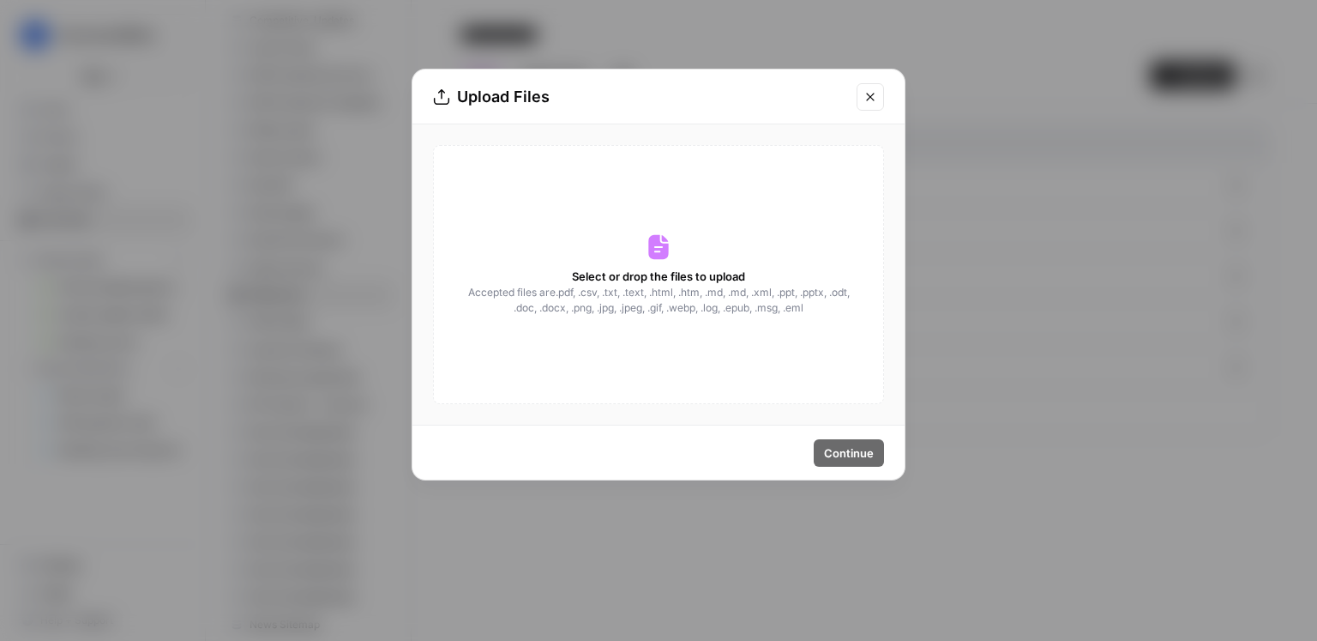
click at [646, 242] on icon at bounding box center [658, 246] width 27 height 27
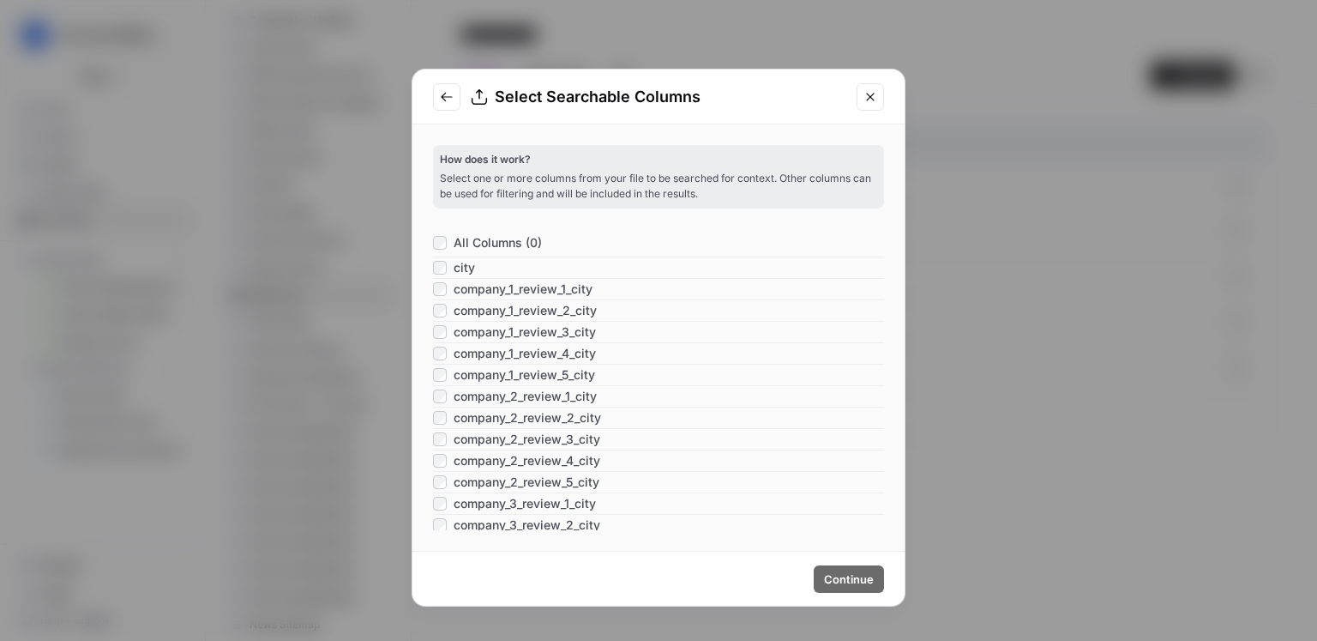
click at [487, 241] on span "All Columns (0)" at bounding box center [498, 242] width 88 height 17
click at [859, 575] on span "Continue" at bounding box center [849, 578] width 50 height 17
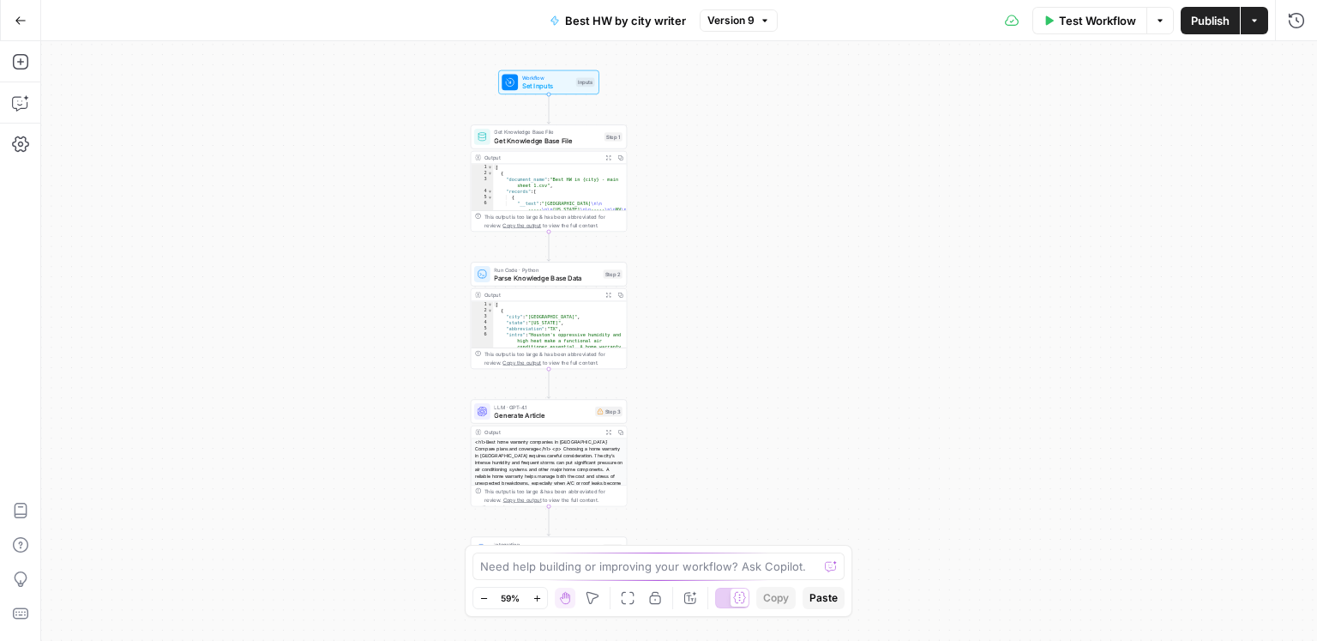
drag, startPoint x: 834, startPoint y: 250, endPoint x: 658, endPoint y: 244, distance: 175.9
click at [667, 244] on div "Workflow Set Inputs Inputs Get Knowledge Base File Get Knowledge Base File Step…" at bounding box center [679, 341] width 1276 height 600
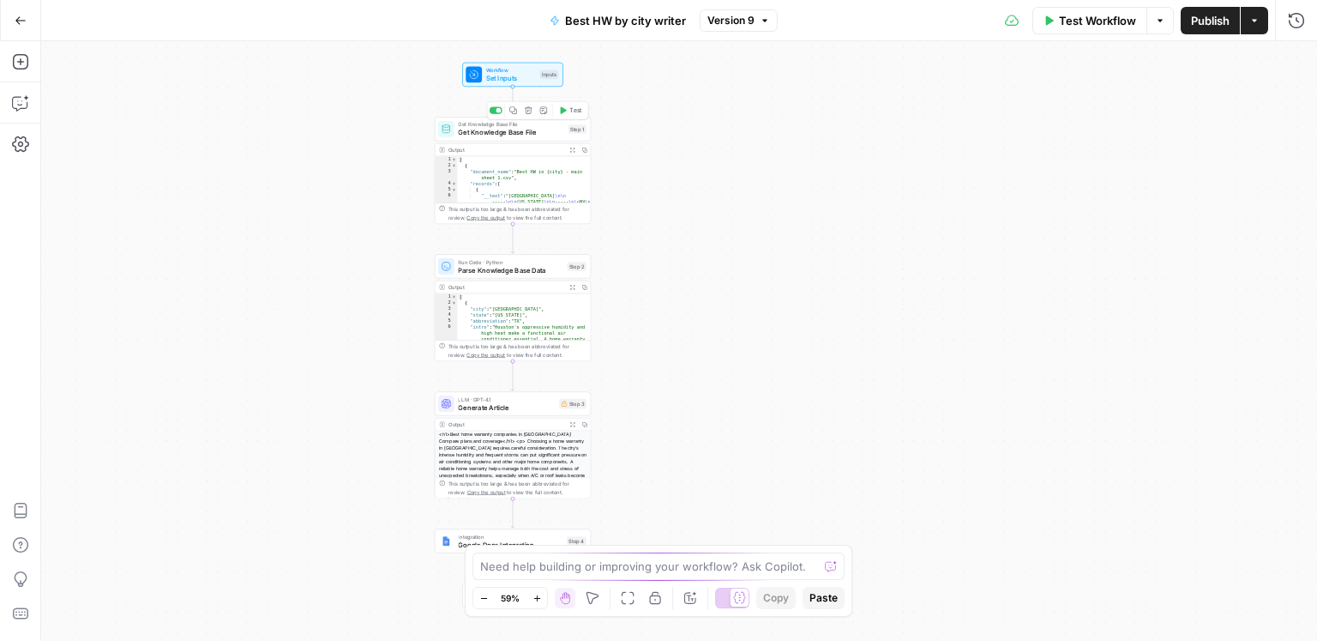
click at [535, 133] on span "Get Knowledge Base File" at bounding box center [511, 133] width 106 height 10
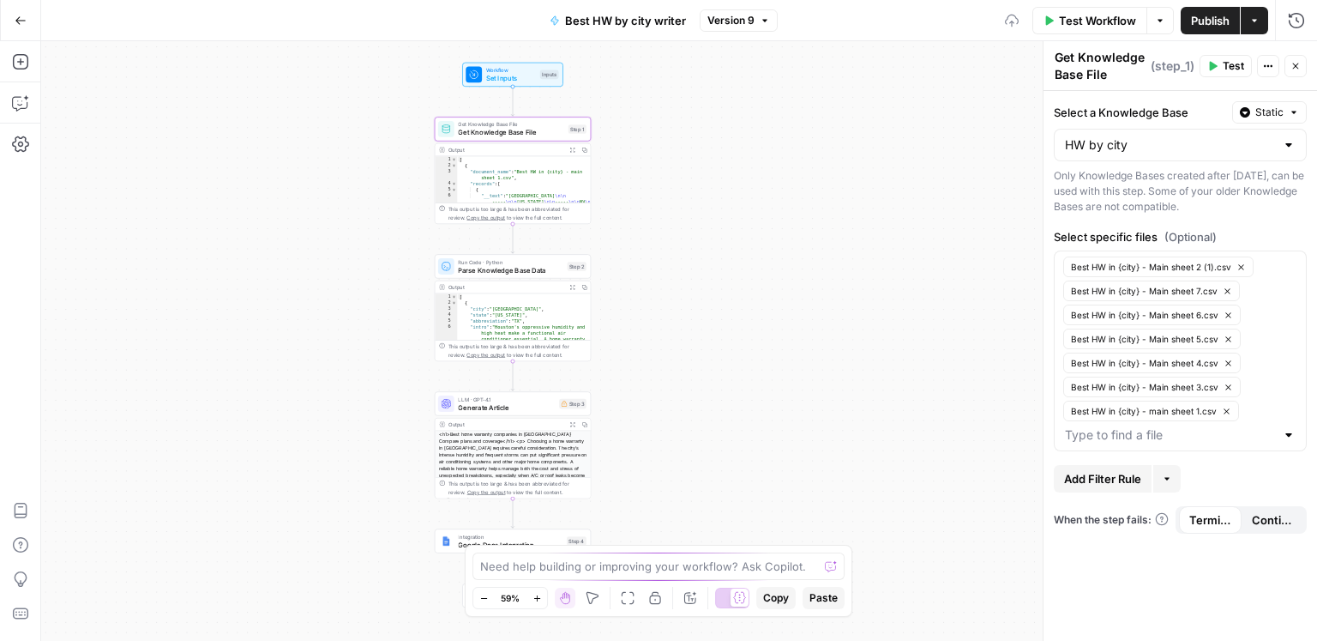
type input "HW by city"
click at [528, 270] on span "Parse Knowledge Base Data" at bounding box center [510, 270] width 105 height 10
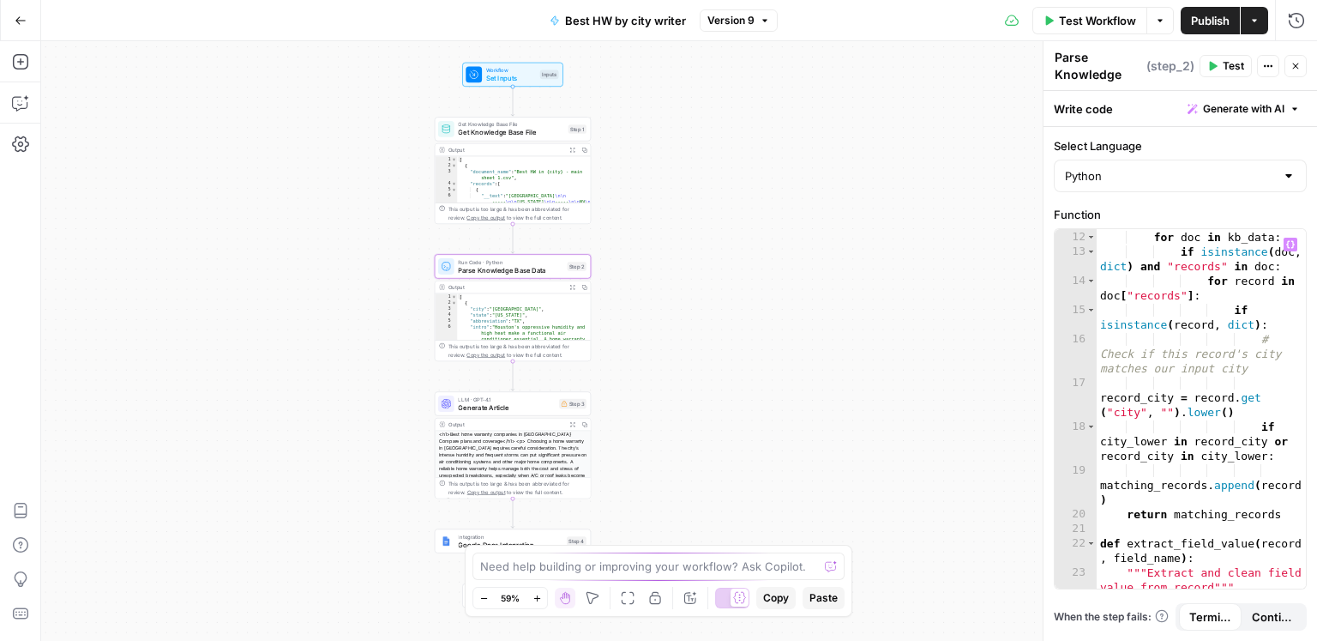
scroll to position [268, 0]
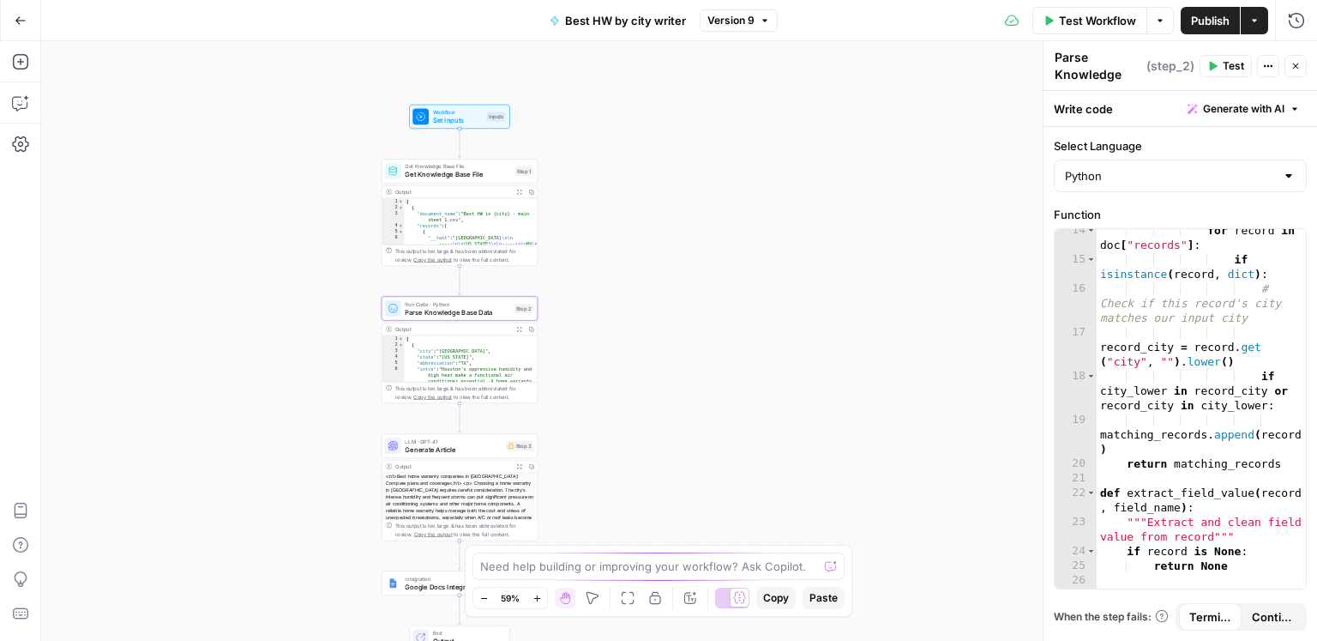
drag, startPoint x: 702, startPoint y: 333, endPoint x: 683, endPoint y: 355, distance: 29.2
click at [683, 355] on div "Workflow Set Inputs Inputs Get Knowledge Base File Get Knowledge Base File Step…" at bounding box center [679, 341] width 1276 height 600
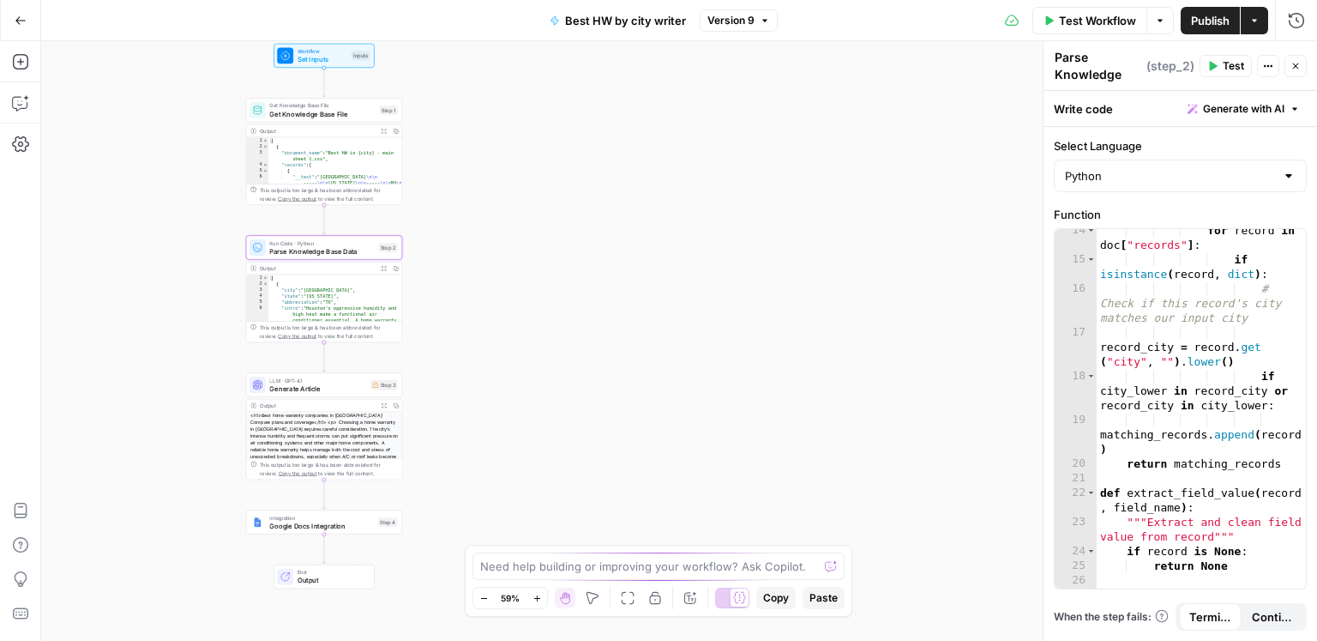
drag, startPoint x: 679, startPoint y: 351, endPoint x: 544, endPoint y: 274, distance: 156.0
click at [547, 274] on div "Workflow Set Inputs Inputs Get Knowledge Base File Get Knowledge Base File Step…" at bounding box center [679, 341] width 1276 height 600
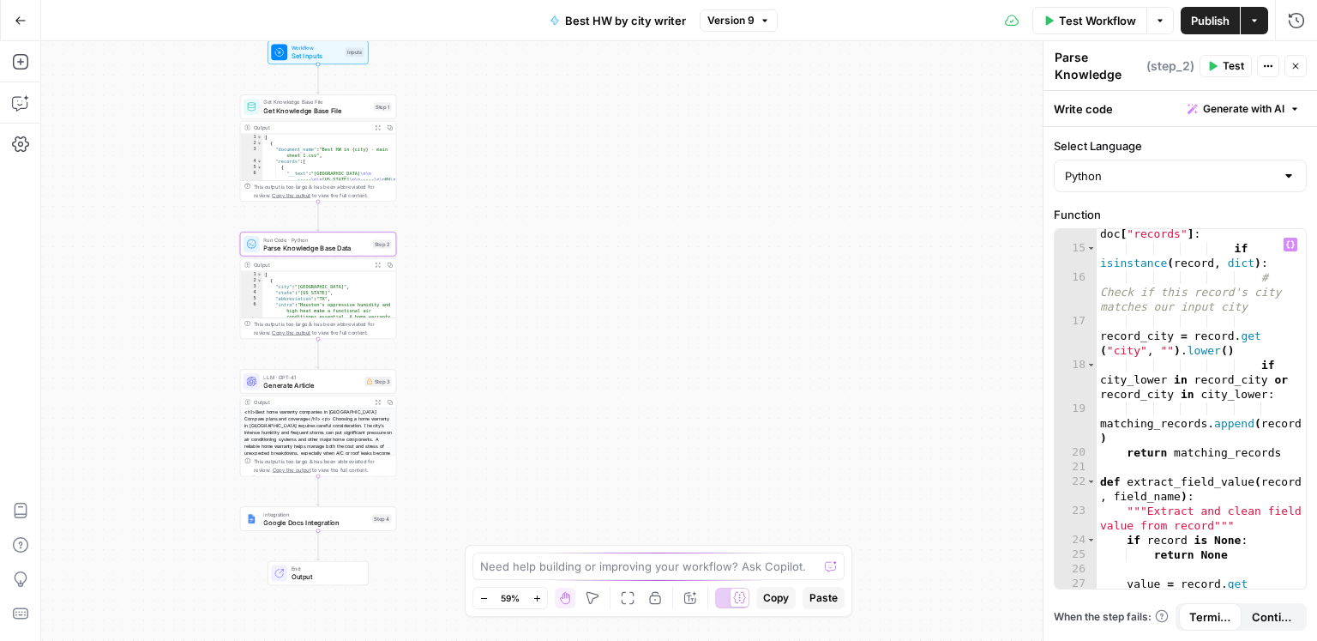
scroll to position [303, 0]
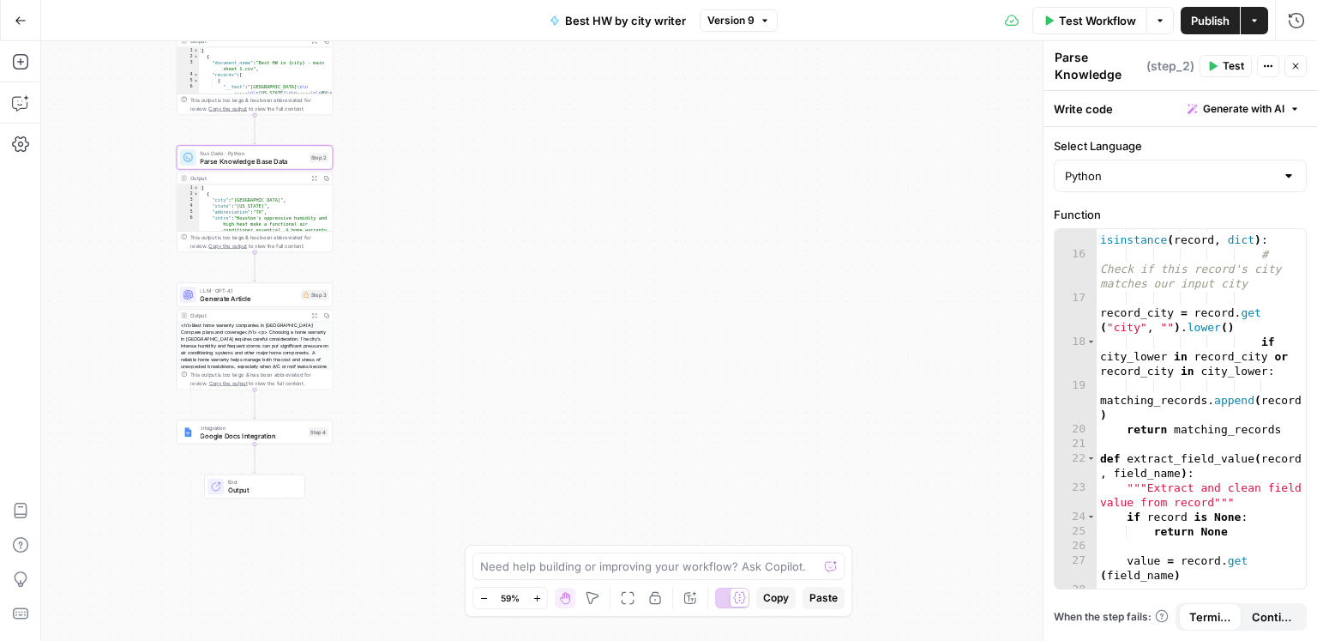
drag, startPoint x: 573, startPoint y: 301, endPoint x: 546, endPoint y: 269, distance: 41.4
click at [543, 265] on div "Workflow Set Inputs Inputs Get Knowledge Base File Get Knowledge Base File Step…" at bounding box center [679, 341] width 1276 height 600
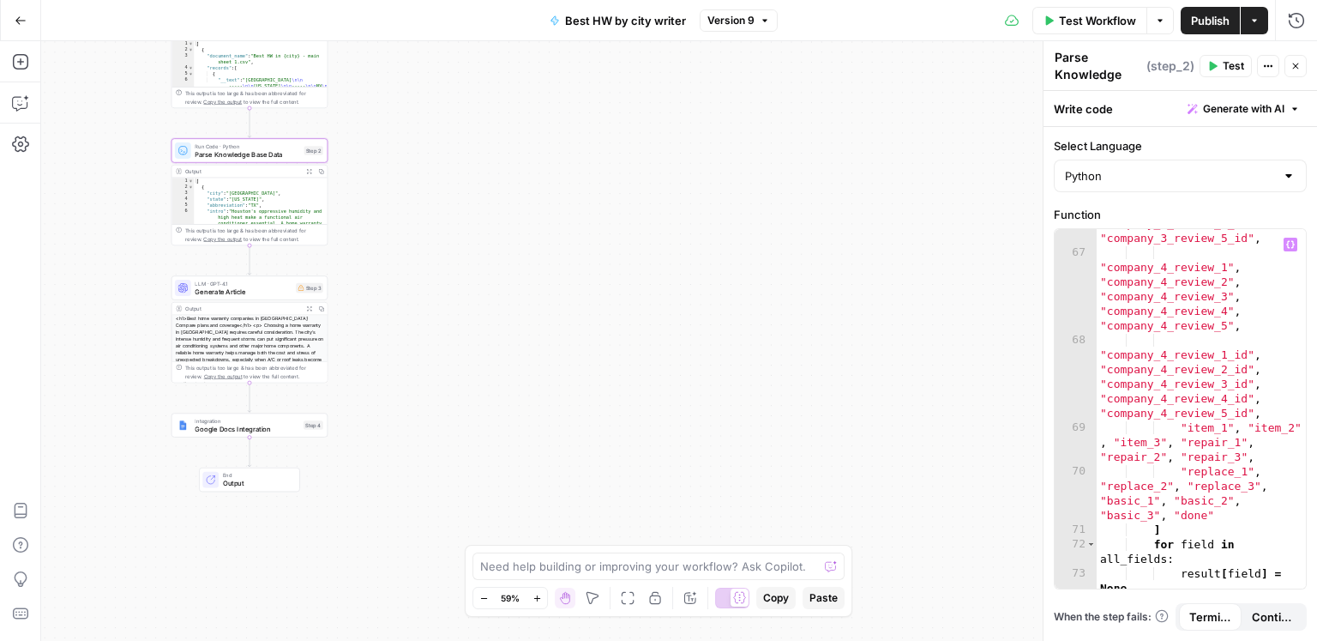
scroll to position [2551, 0]
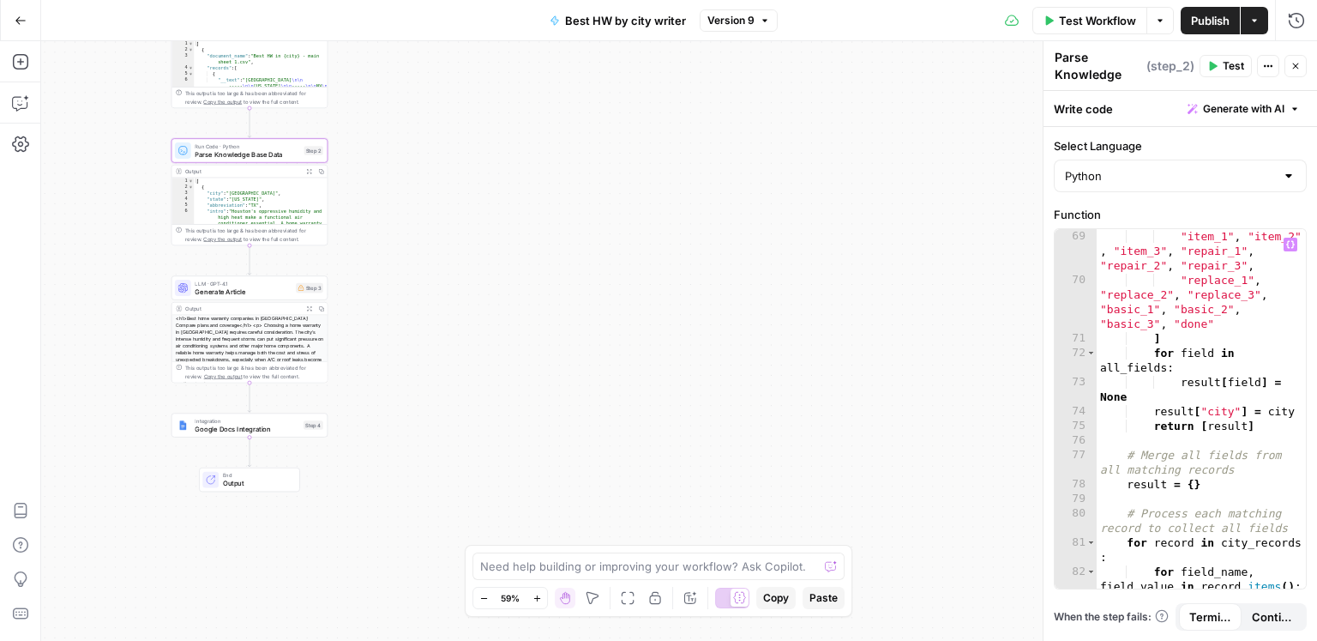
click at [1205, 345] on div ""company_4_review_1_id" , "company_4_review_2_id" , "company_4_review_3_id" , "…" at bounding box center [1202, 381] width 210 height 478
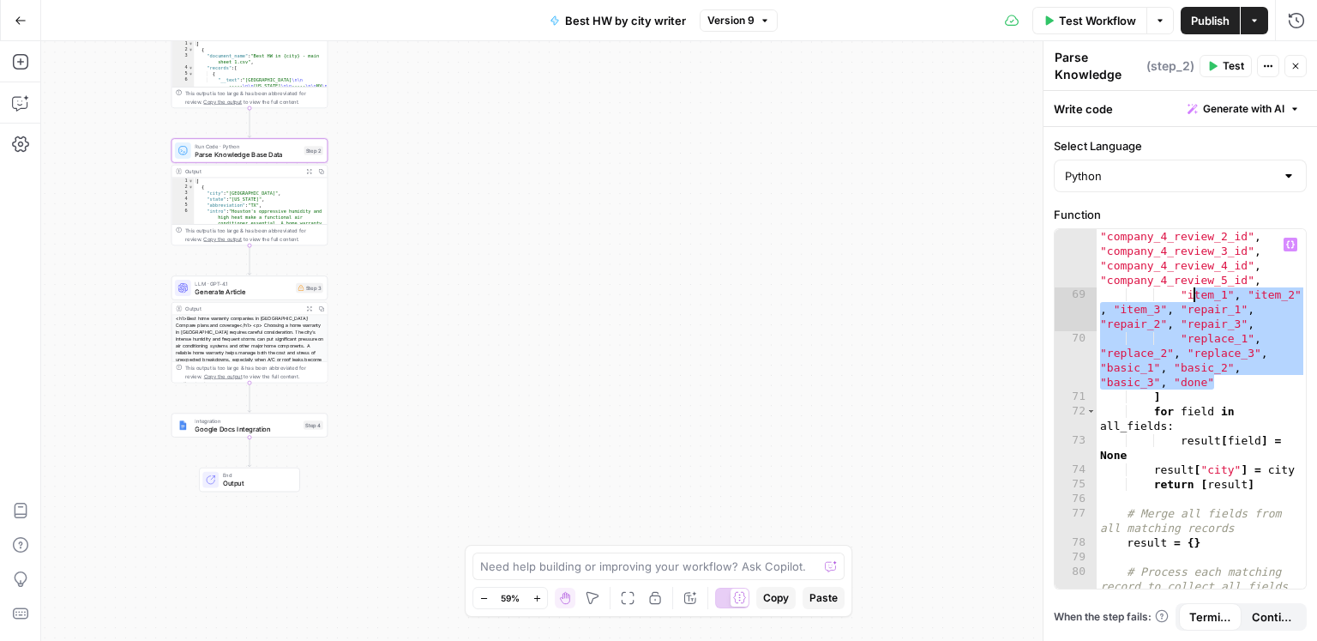
scroll to position [2493, 0]
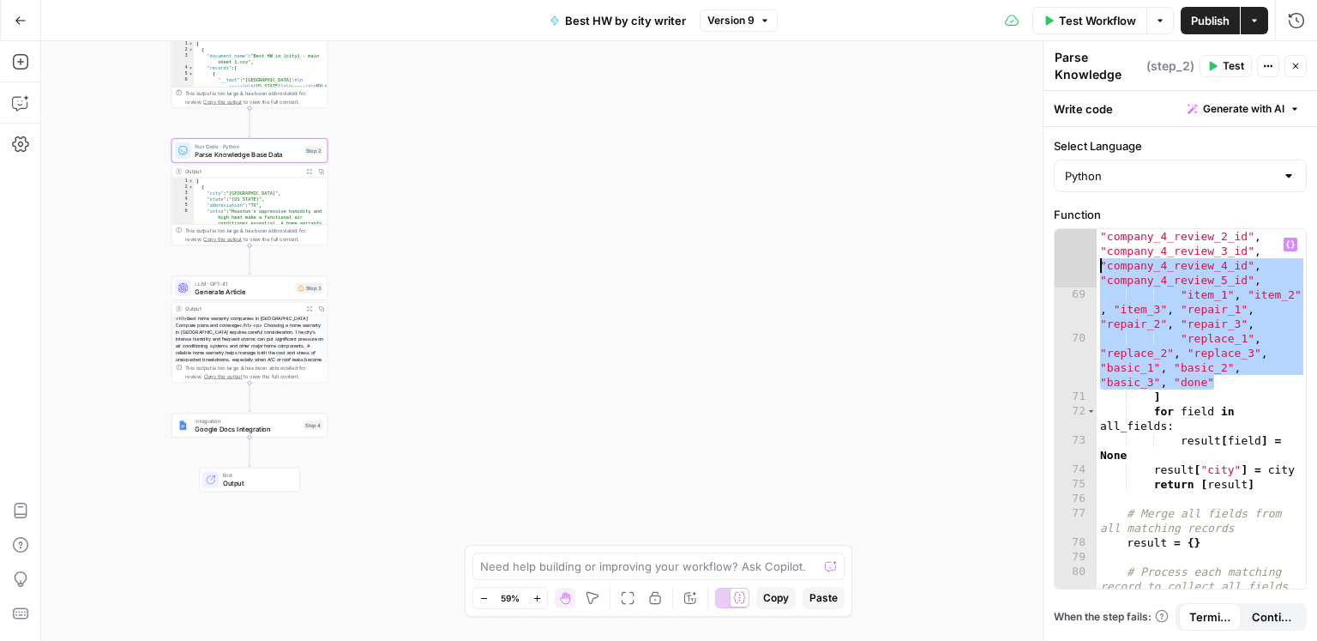
drag, startPoint x: 1225, startPoint y: 323, endPoint x: 1100, endPoint y: 266, distance: 136.7
click at [1100, 266] on div ""company_4_review_1_id" , "company_4_review_2_id" , "company_4_review_3_id" , "…" at bounding box center [1202, 439] width 210 height 478
click at [1195, 371] on div ""company_4_review_1_id" , "company_4_review_2_id" , "company_4_review_3_id" , "…" at bounding box center [1202, 439] width 210 height 478
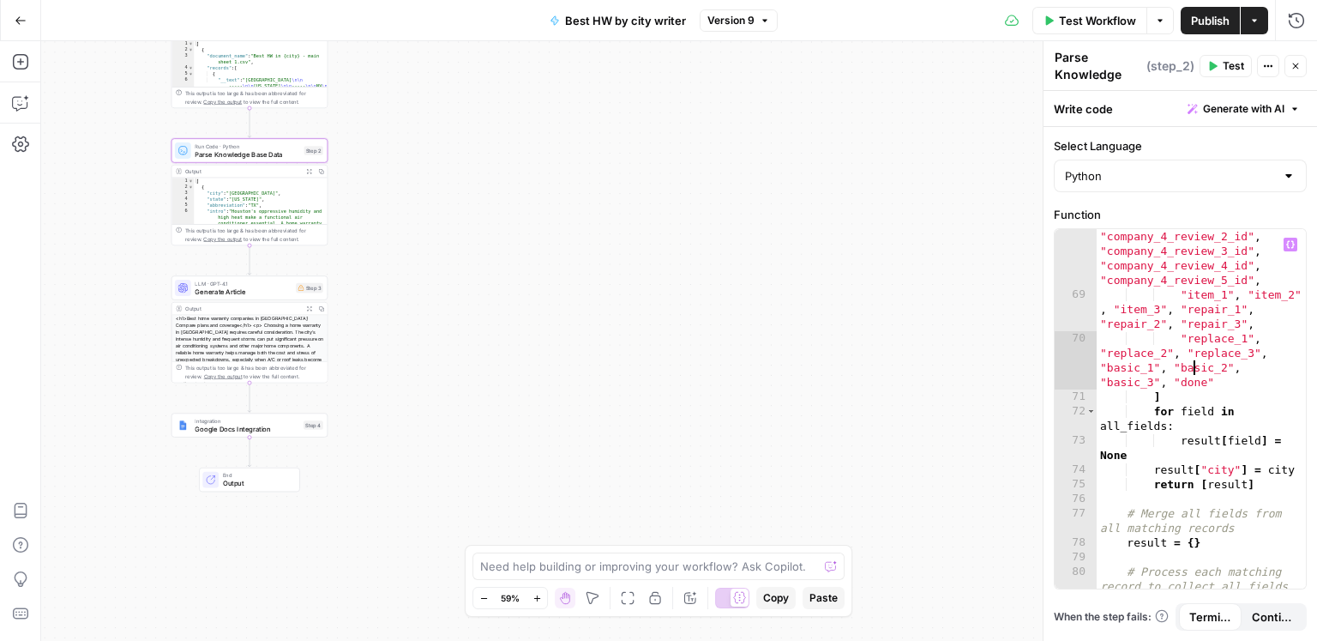
click at [1231, 384] on div ""company_4_review_1_id" , "company_4_review_2_id" , "company_4_review_3_id" , "…" at bounding box center [1202, 439] width 210 height 478
paste textarea "**********"
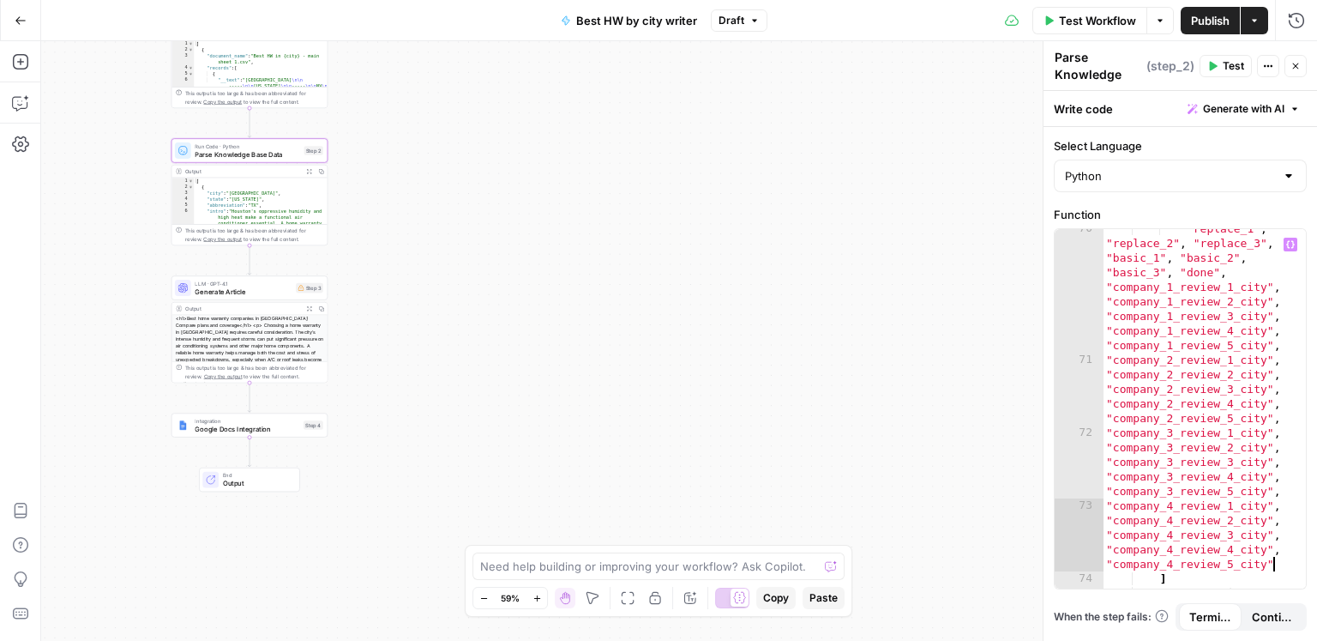
scroll to position [2626, 0]
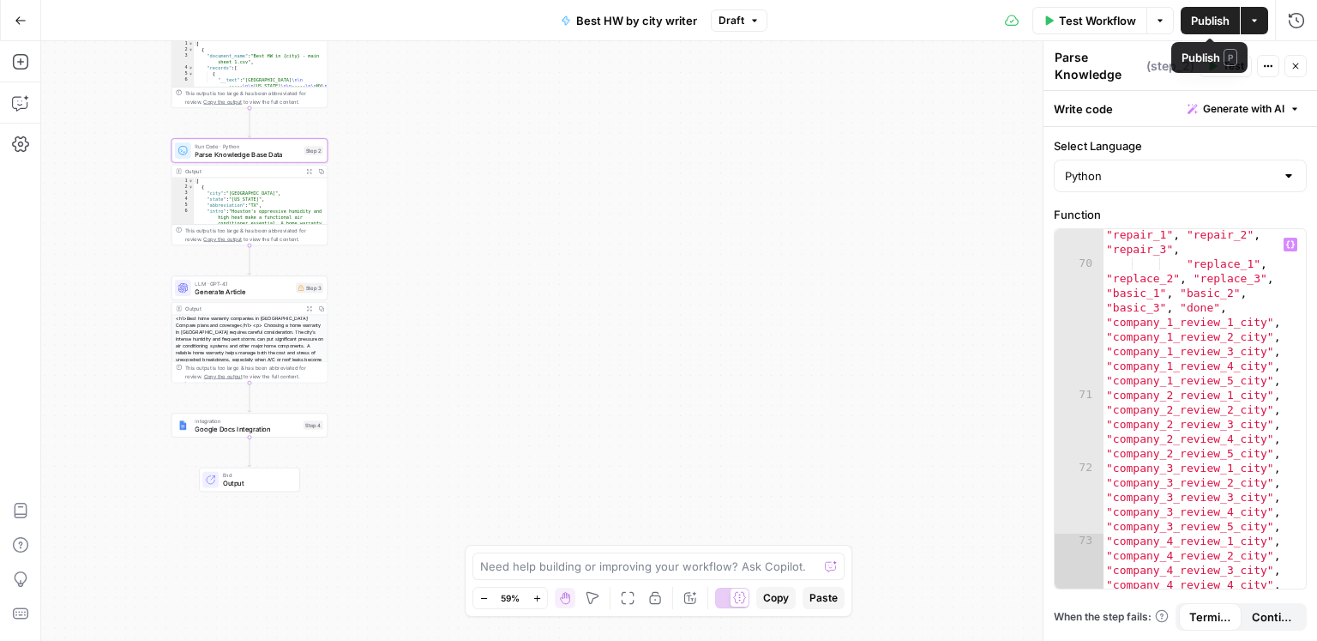
click at [1212, 15] on span "Publish" at bounding box center [1210, 20] width 39 height 17
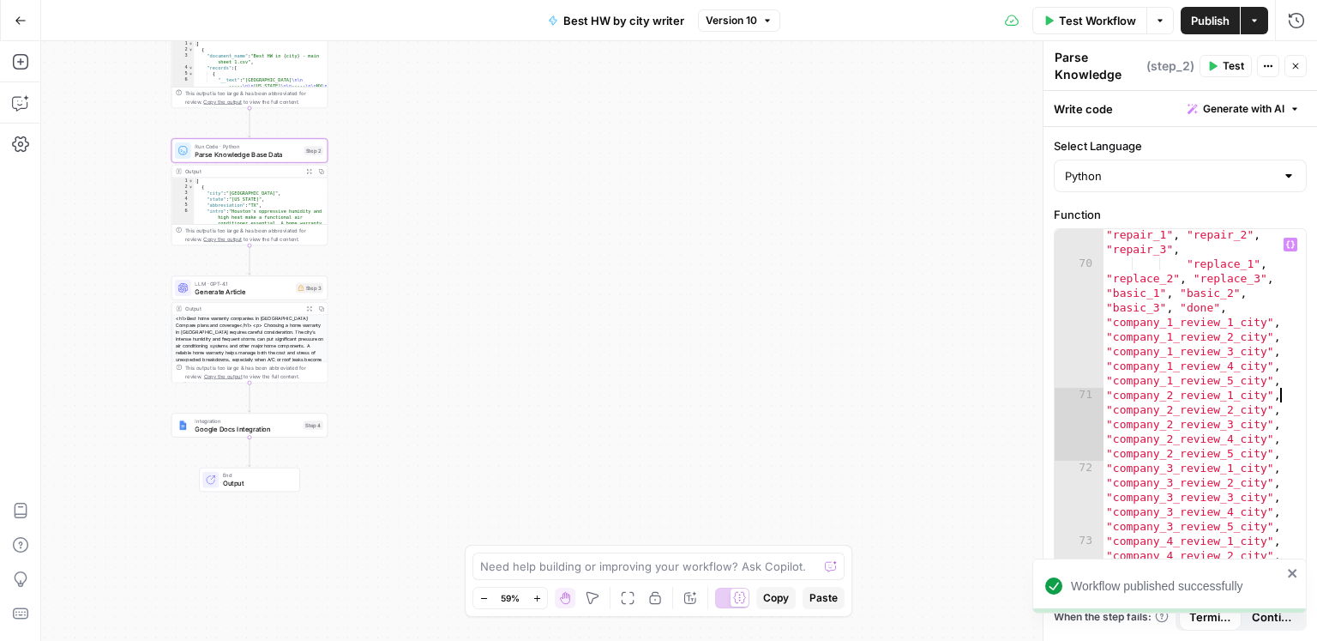
click at [1284, 401] on div ""item_1" , "item_2" , "item_3" , "repair_1" , "repair_2" , "repair_3" , "replac…" at bounding box center [1205, 444] width 204 height 492
click at [1123, 329] on div ""item_1" , "item_2" , "item_3" , "repair_1" , "repair_2" , "repair_3" , "replac…" at bounding box center [1205, 444] width 204 height 492
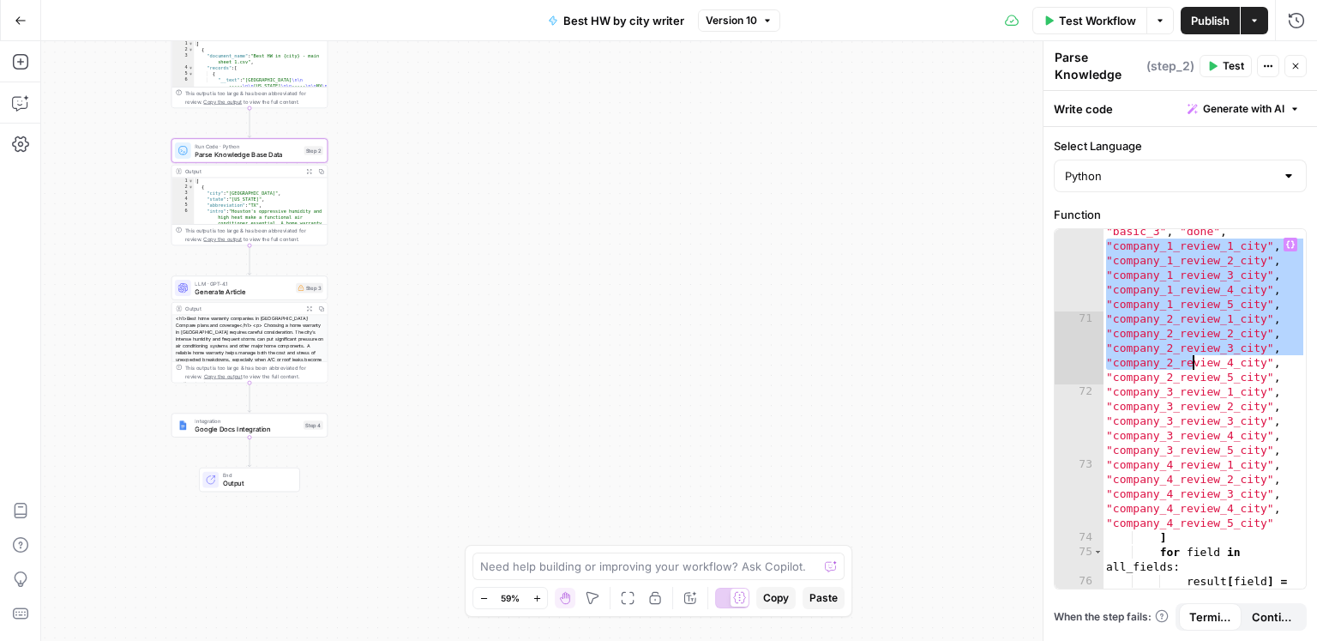
scroll to position [2716, 0]
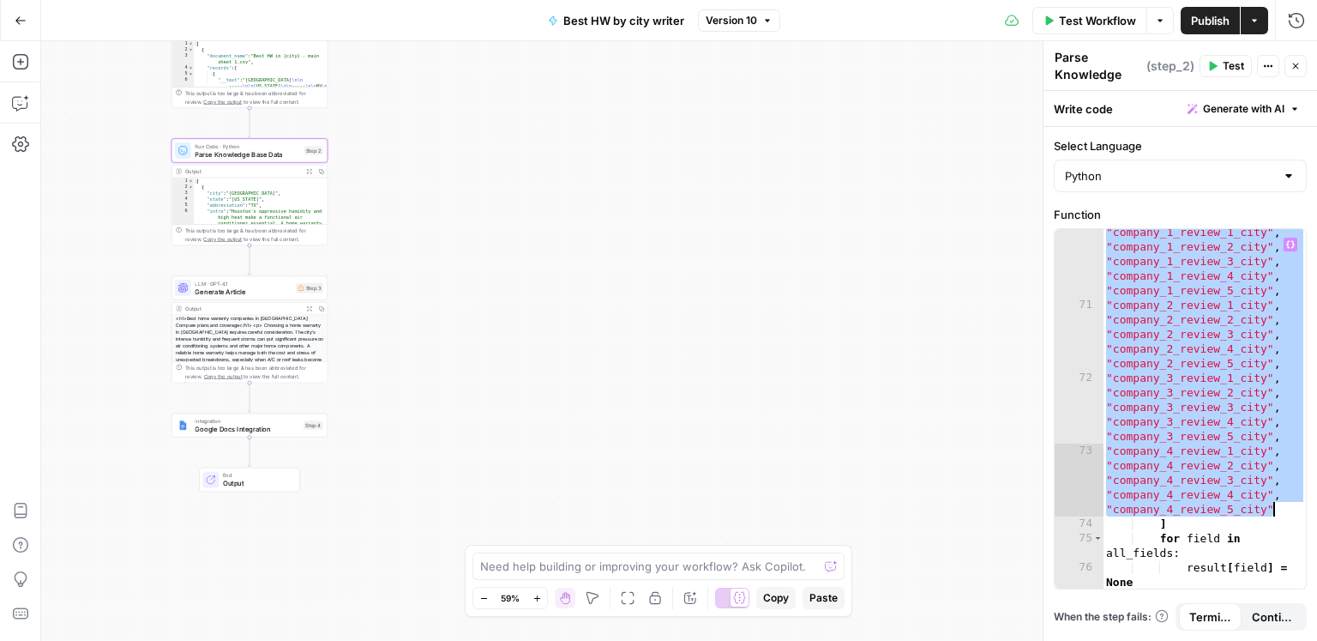
drag, startPoint x: 1108, startPoint y: 320, endPoint x: 1296, endPoint y: 506, distance: 264.4
click at [1296, 506] on div "**********" at bounding box center [1180, 408] width 251 height 359
type textarea "**********"
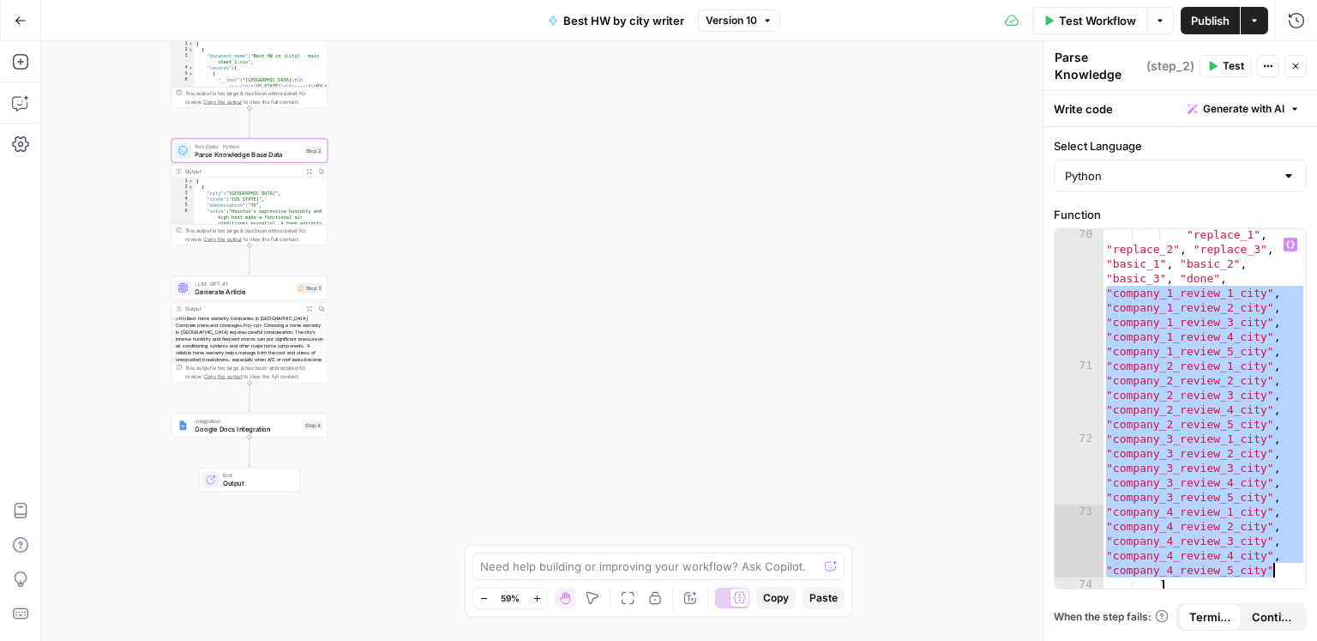
scroll to position [2606, 0]
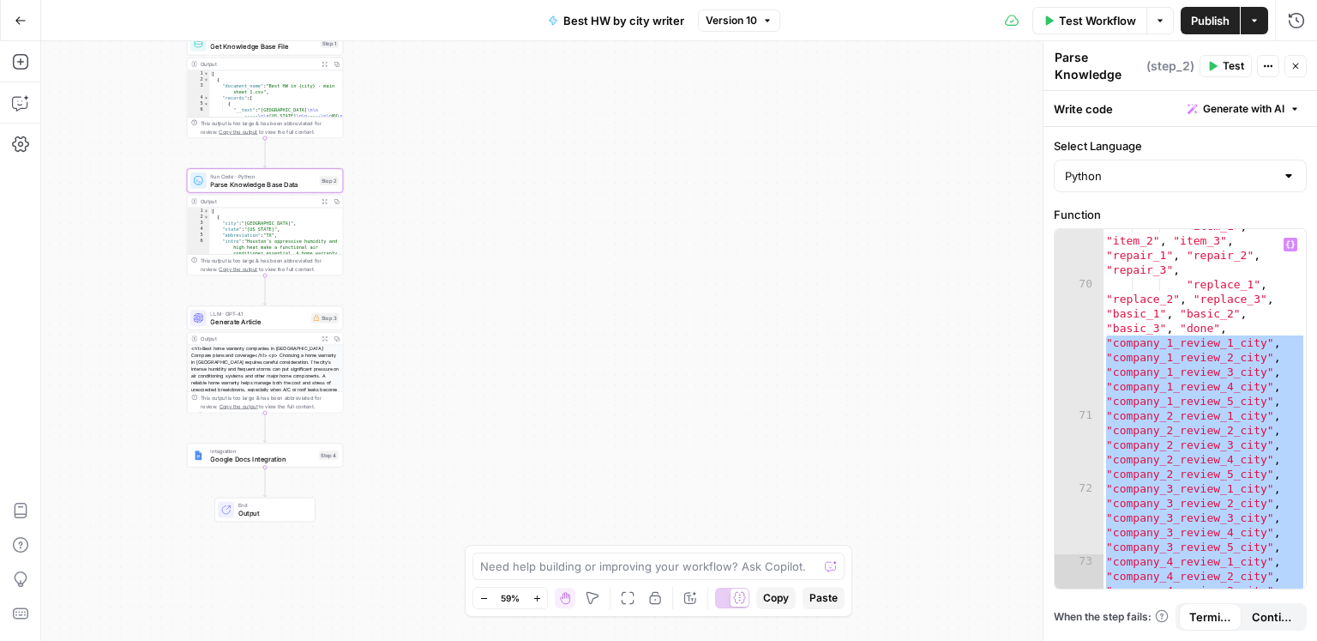
drag, startPoint x: 499, startPoint y: 95, endPoint x: 591, endPoint y: 321, distance: 243.5
click at [594, 329] on div "Workflow Set Inputs Inputs Get Knowledge Base File Get Knowledge Base File Step…" at bounding box center [679, 341] width 1276 height 600
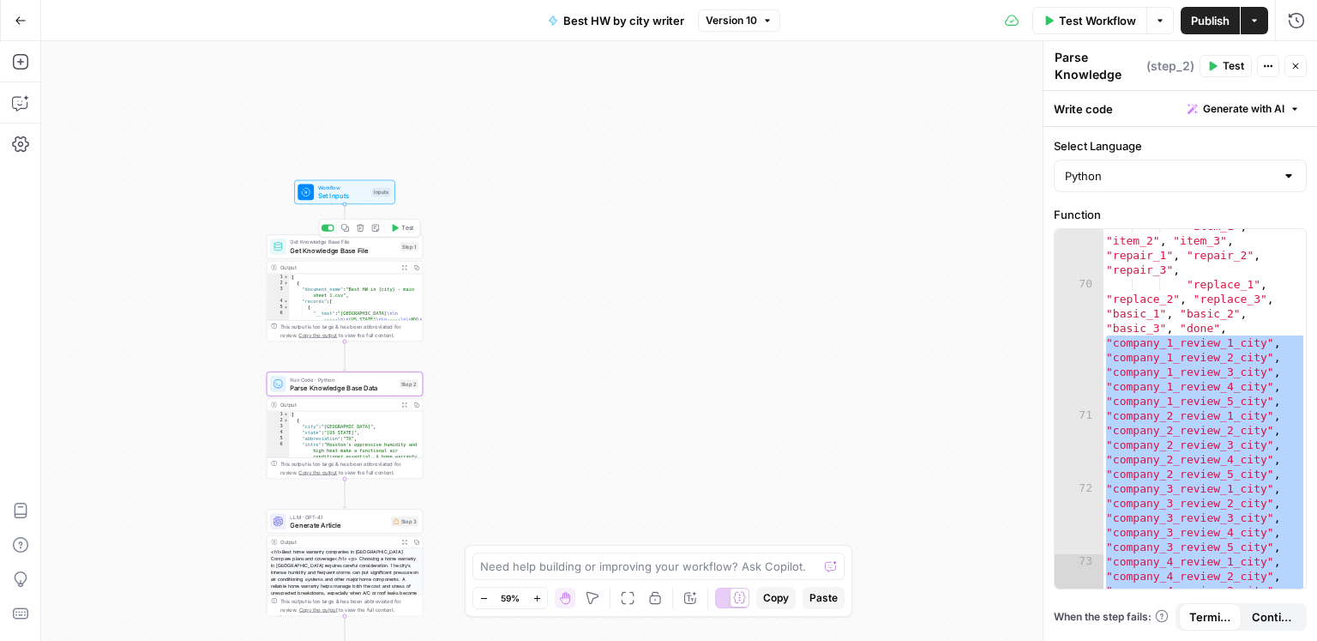
click at [364, 246] on span "Get Knowledge Base File" at bounding box center [343, 250] width 106 height 10
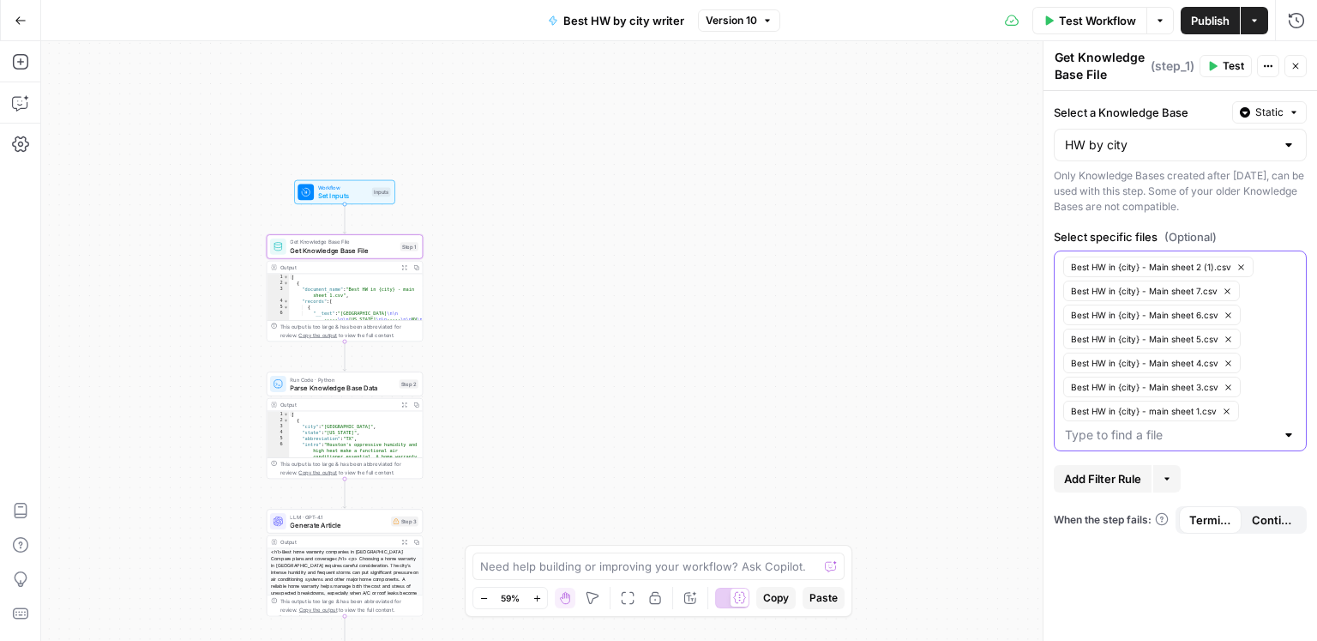
click at [1173, 432] on input "Select specific files (Optional)" at bounding box center [1170, 434] width 210 height 17
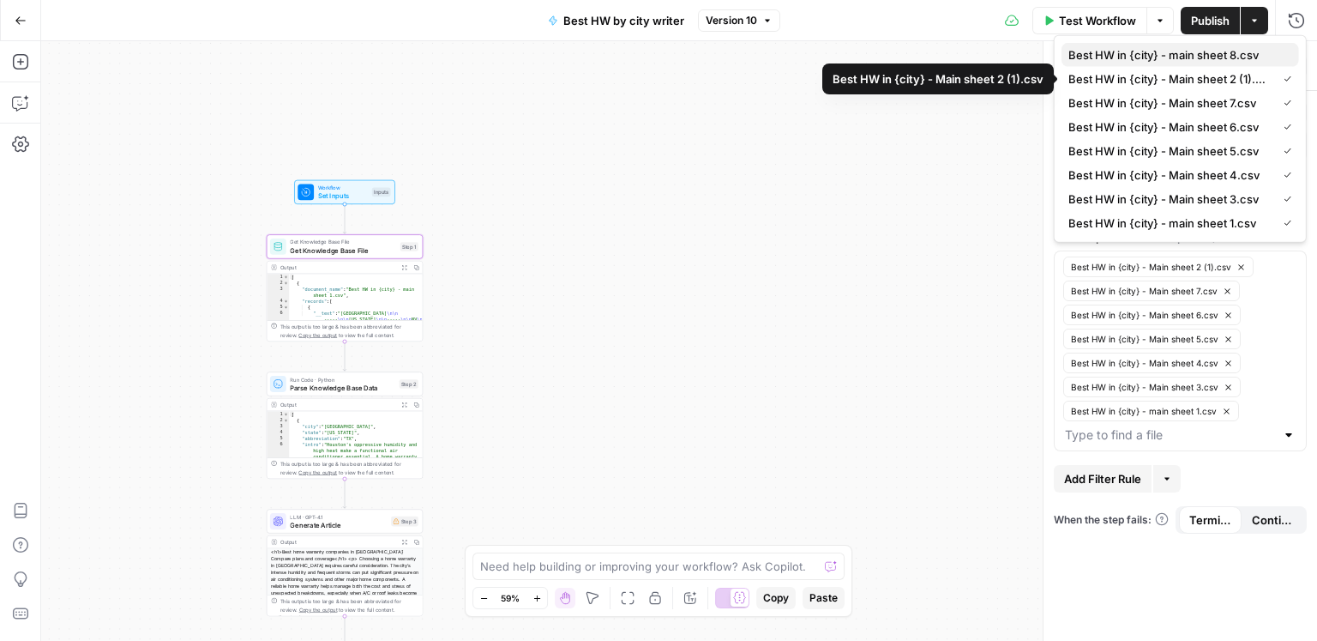
click at [1203, 58] on span "Best HW in {city} - main sheet 8.csv" at bounding box center [1177, 54] width 217 height 17
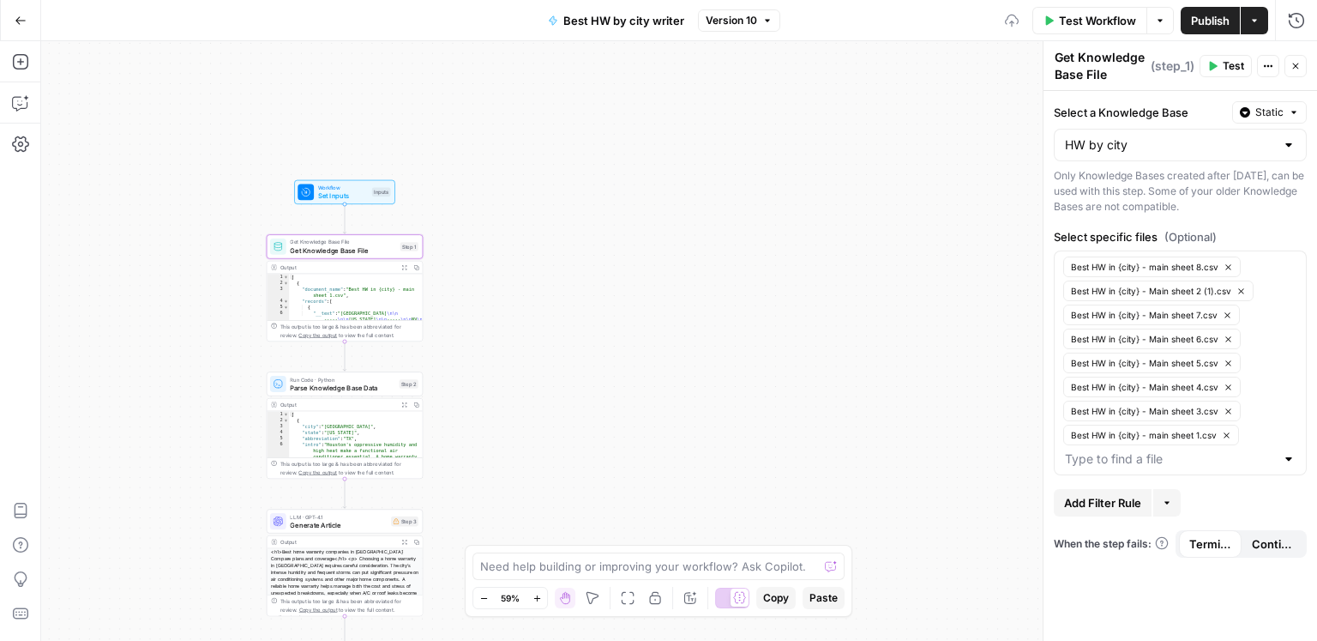
click at [895, 225] on div "Workflow Set Inputs Inputs Get Knowledge Base File Get Knowledge Base File Step…" at bounding box center [679, 341] width 1276 height 600
click at [1208, 24] on span "Publish" at bounding box center [1210, 20] width 39 height 17
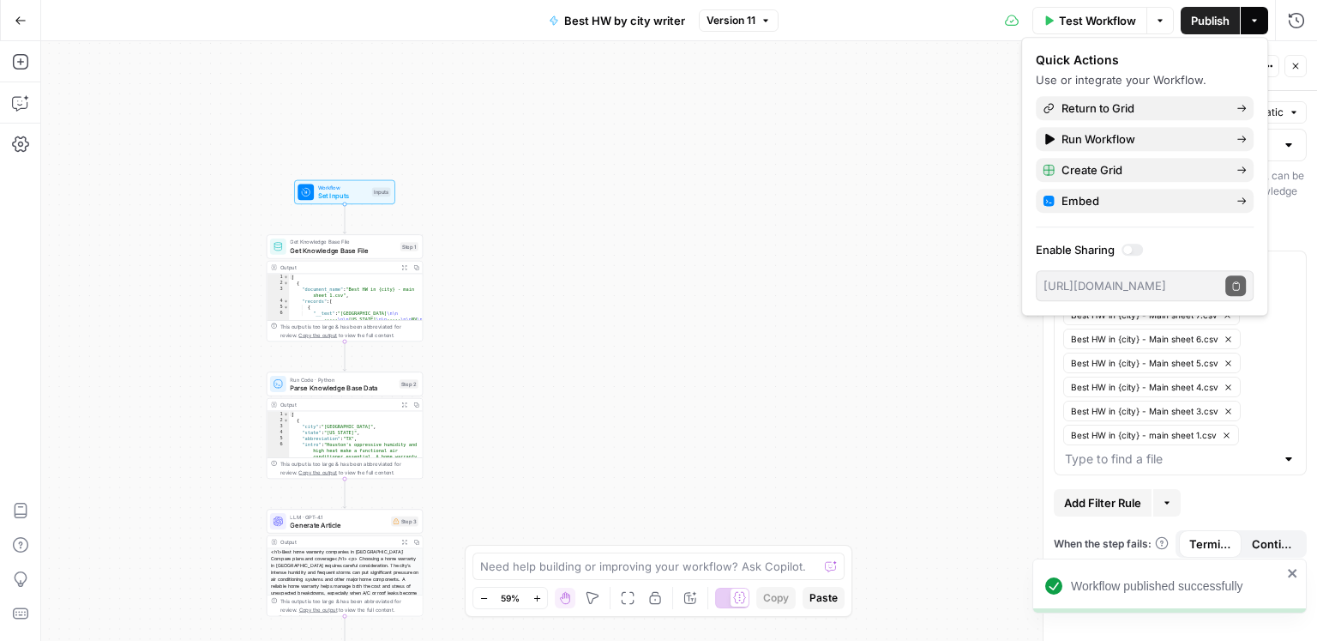
click at [732, 17] on span "Version 11" at bounding box center [731, 20] width 49 height 15
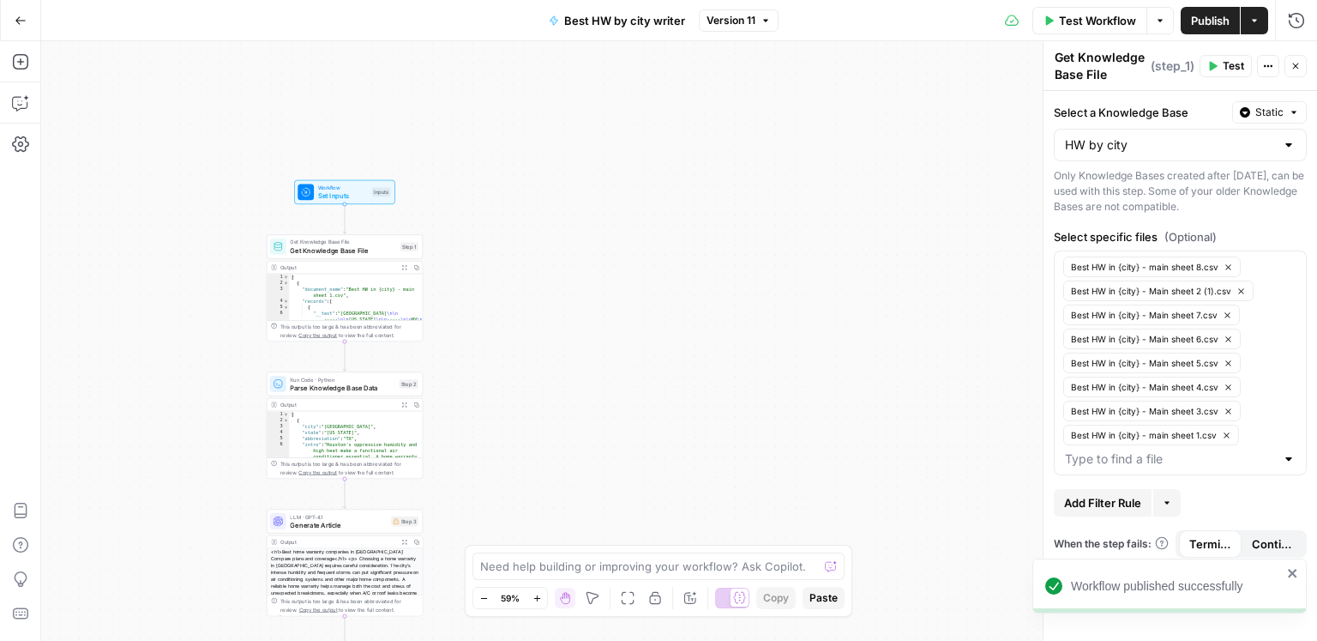
click at [732, 17] on span "Version 11" at bounding box center [731, 20] width 49 height 15
